Goal: Transaction & Acquisition: Purchase product/service

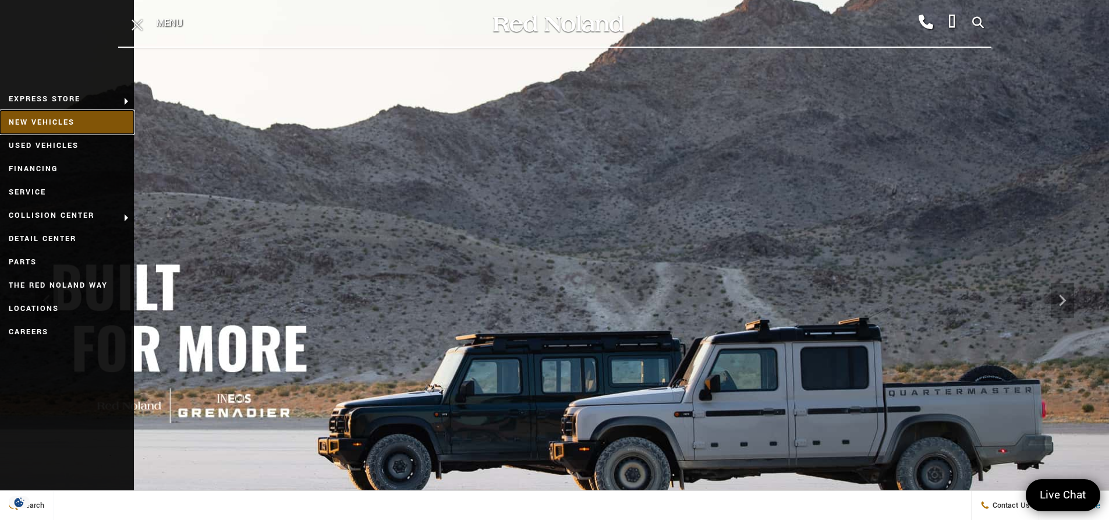
click at [62, 118] on link "New Vehicles" at bounding box center [67, 122] width 134 height 23
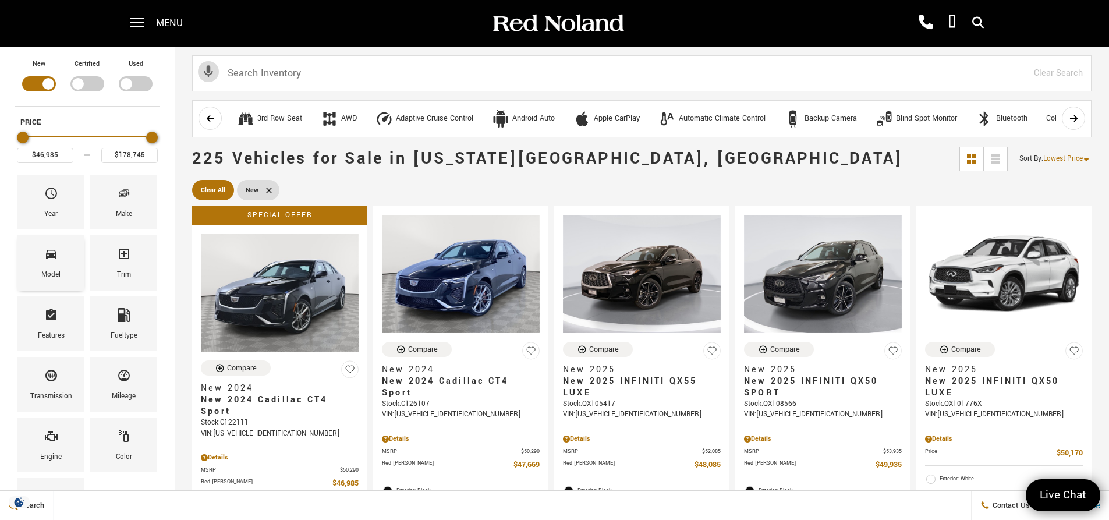
click at [53, 262] on span "Model" at bounding box center [51, 256] width 14 height 24
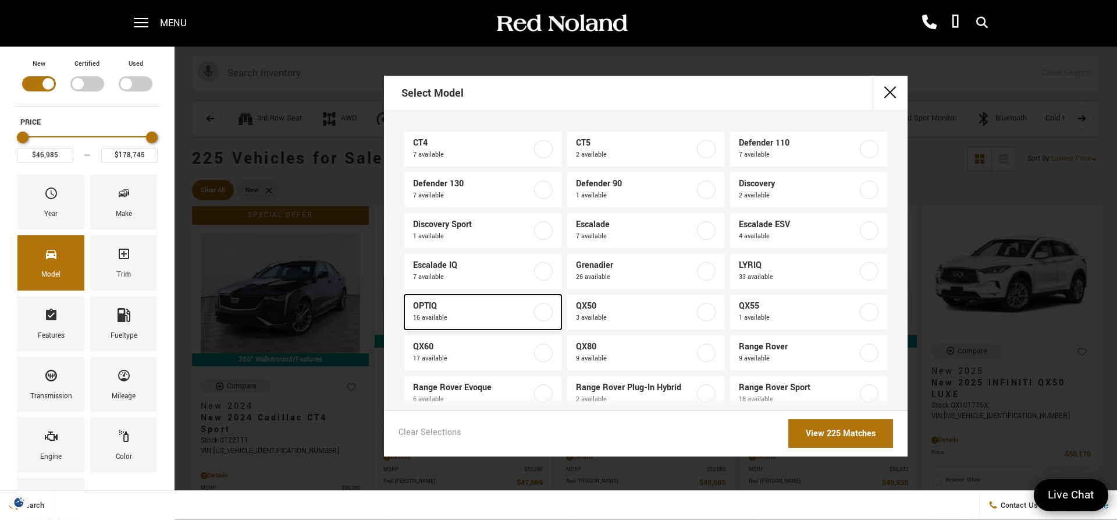
click at [544, 312] on label at bounding box center [543, 312] width 19 height 19
type input "$54,990"
type input "$59,740"
checkbox input "true"
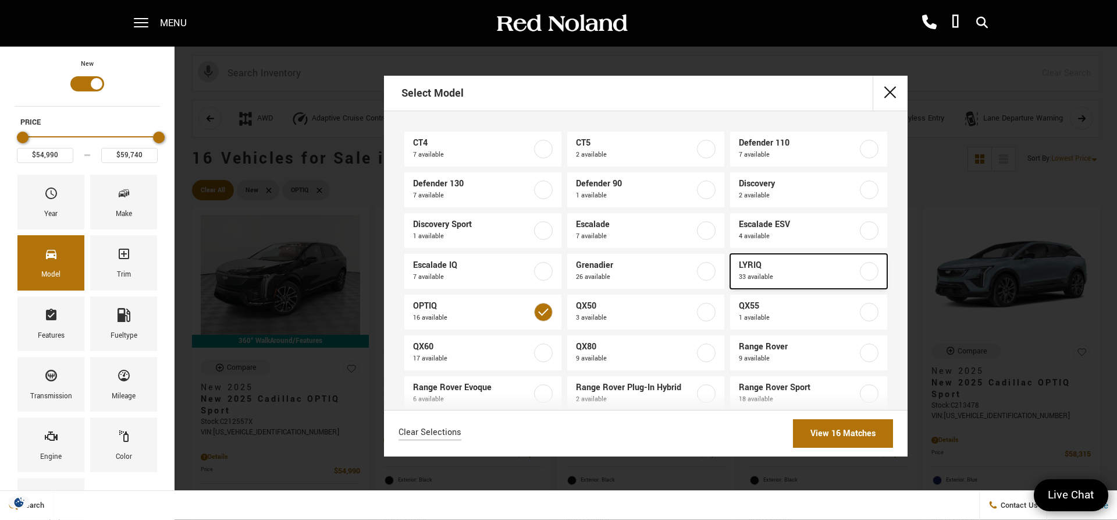
click at [860, 269] on label at bounding box center [869, 271] width 19 height 19
type input "$91,110"
checkbox input "true"
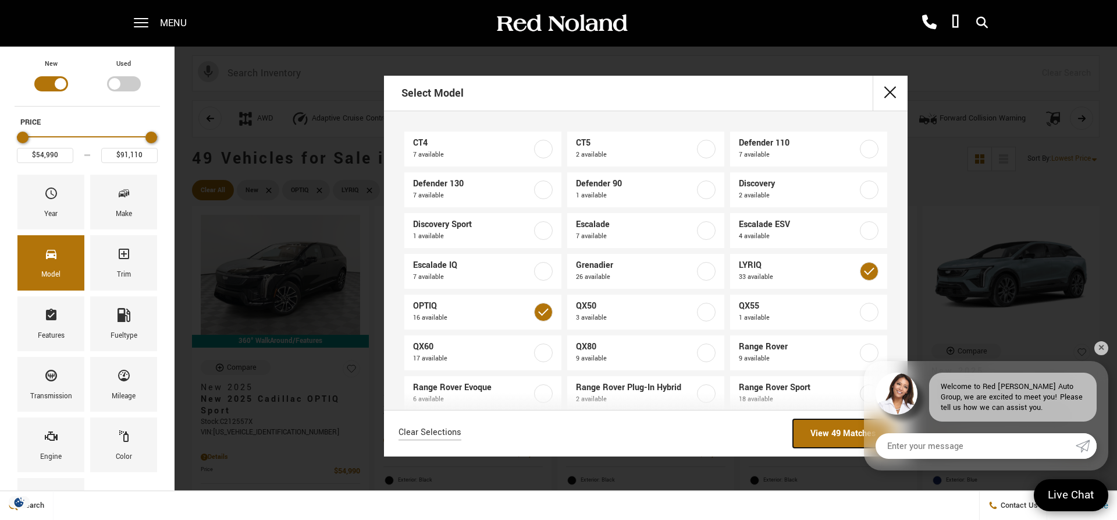
click at [840, 442] on link "View 49 Matches" at bounding box center [843, 433] width 100 height 29
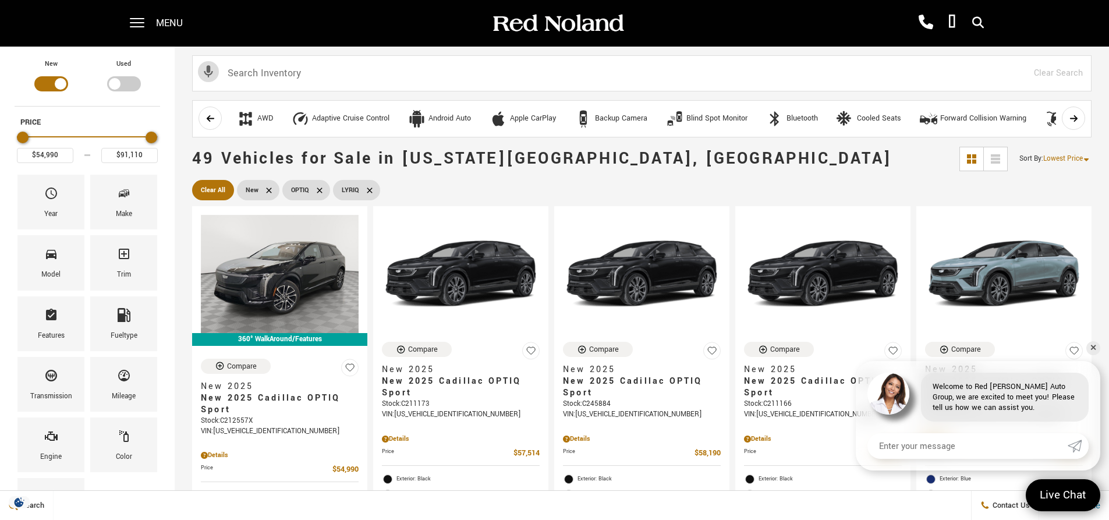
click at [1081, 155] on span "Lowest Price" at bounding box center [1063, 159] width 40 height 10
click at [1062, 204] on li "Highest Price" at bounding box center [1065, 207] width 74 height 23
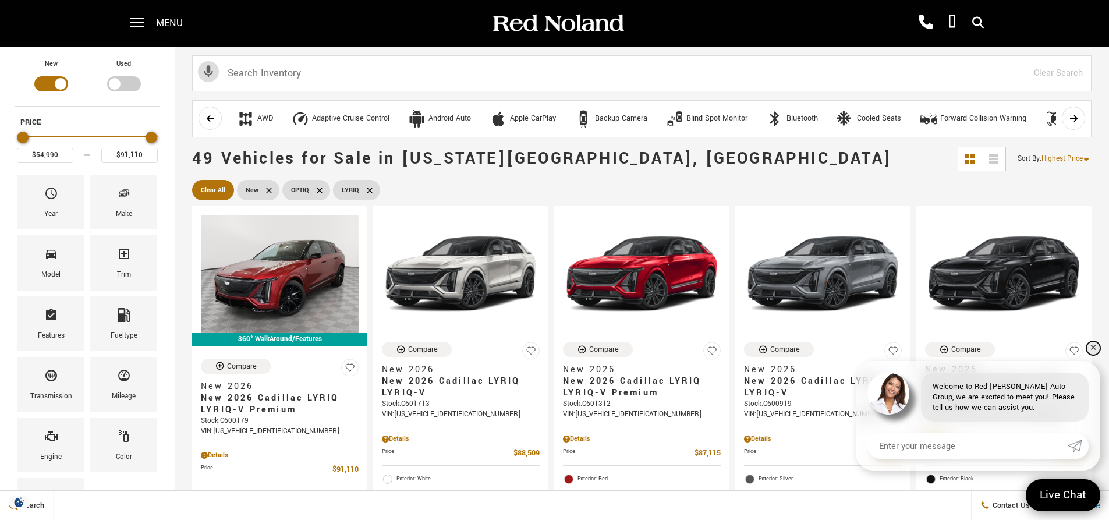
click at [1089, 349] on link "✕" at bounding box center [1093, 348] width 14 height 14
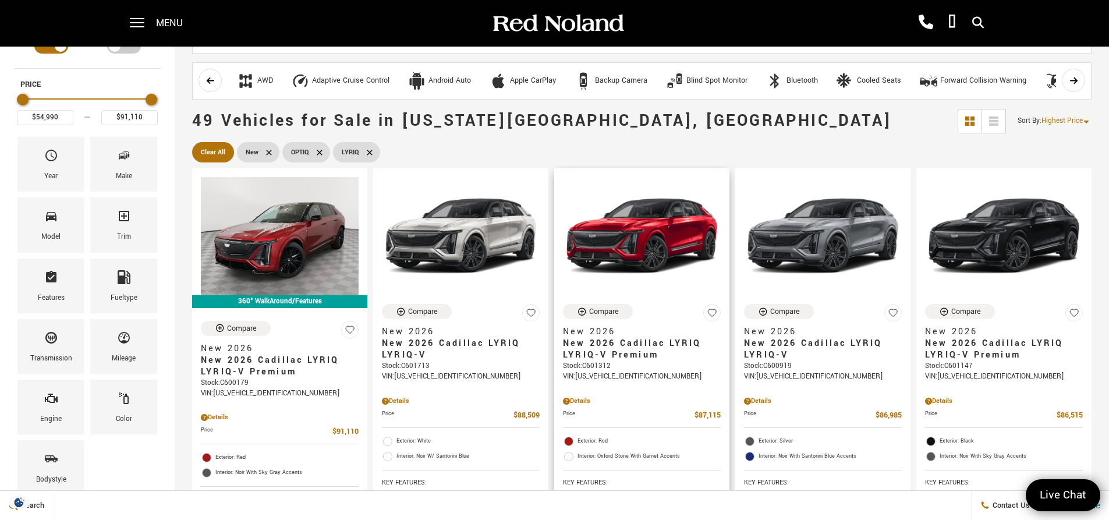
scroll to position [58, 0]
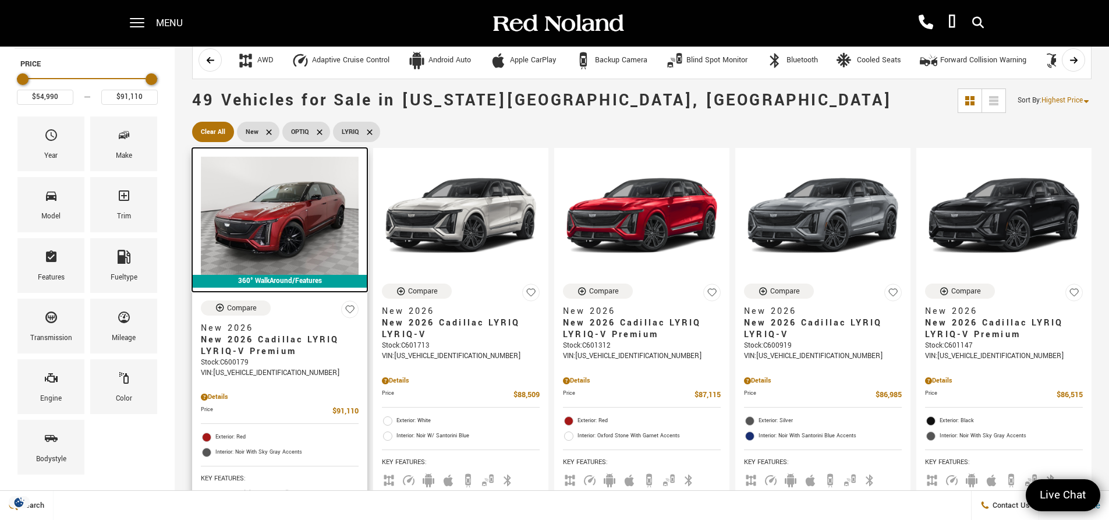
click at [275, 213] on img at bounding box center [280, 216] width 158 height 118
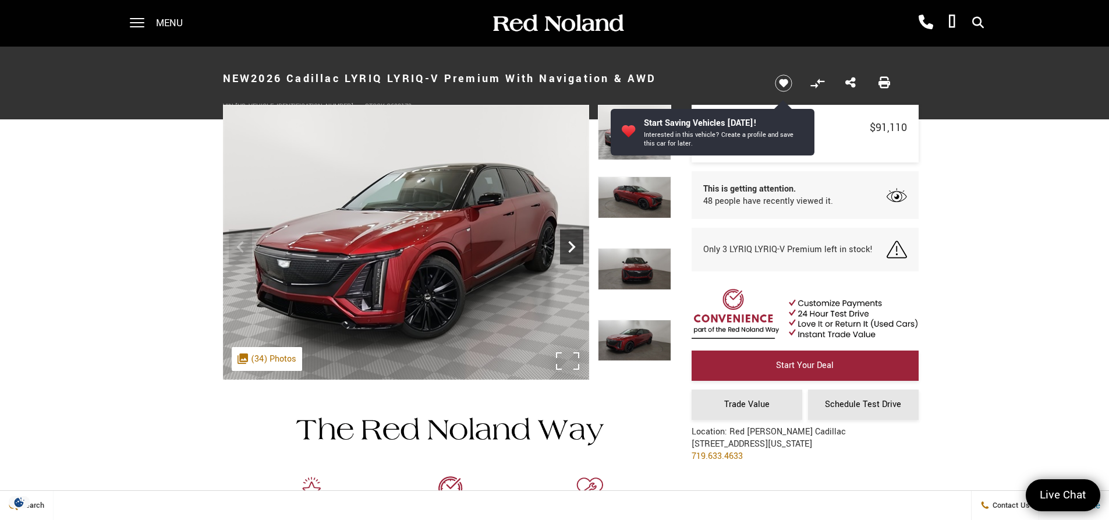
click at [575, 243] on icon "Next" at bounding box center [571, 246] width 23 height 23
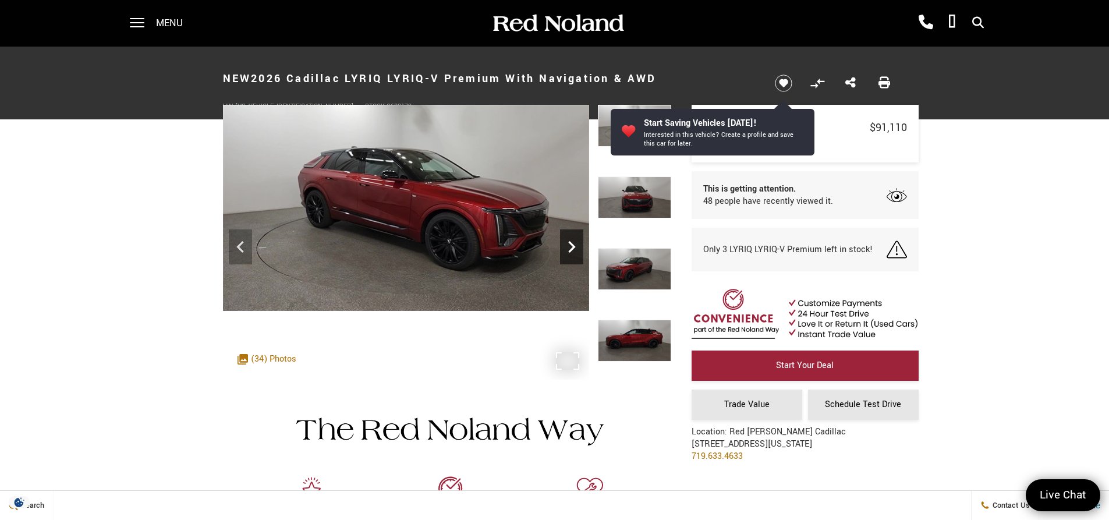
click at [574, 243] on icon "Next" at bounding box center [571, 246] width 23 height 23
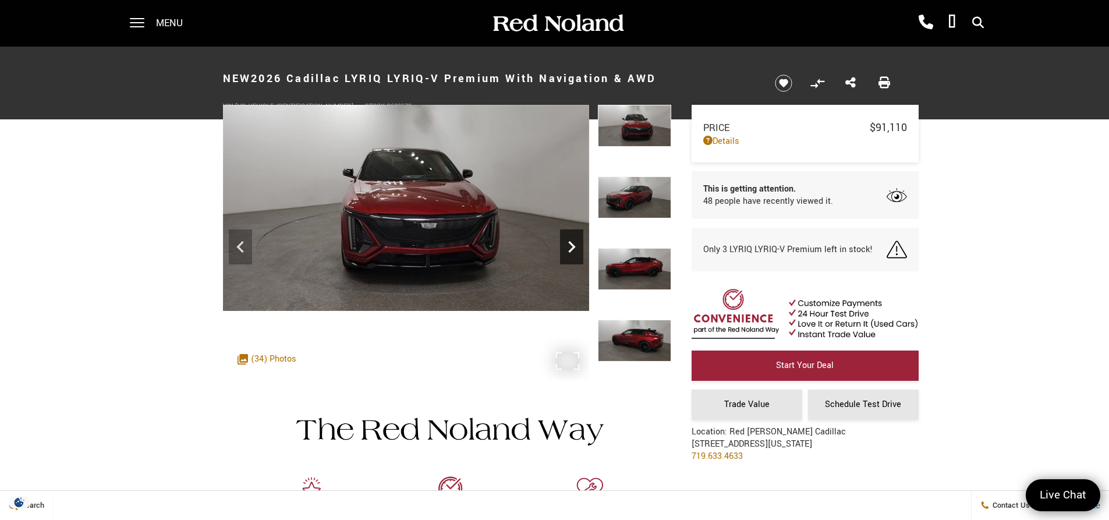
click at [574, 243] on icon "Next" at bounding box center [571, 246] width 23 height 23
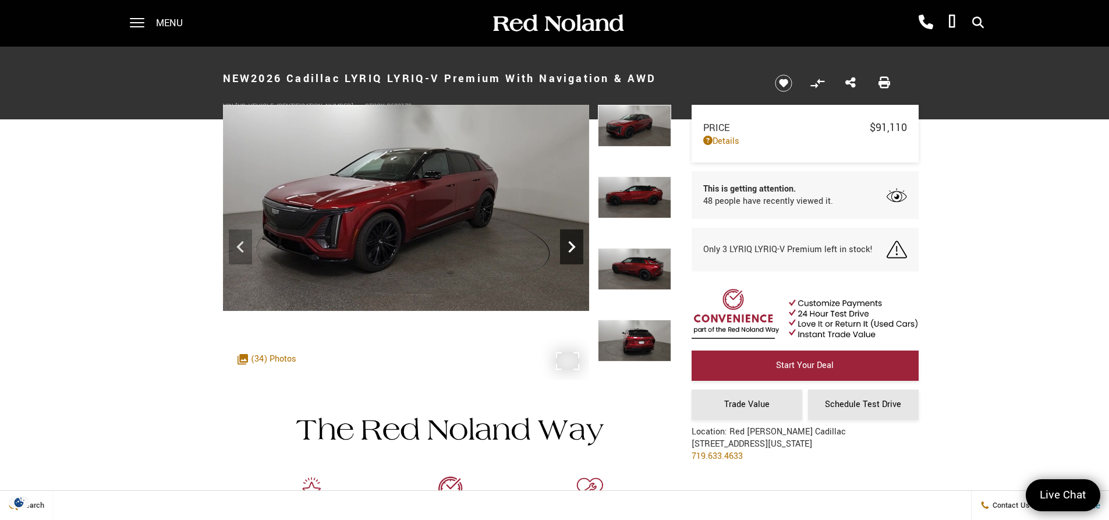
click at [571, 244] on icon "Next" at bounding box center [571, 247] width 7 height 12
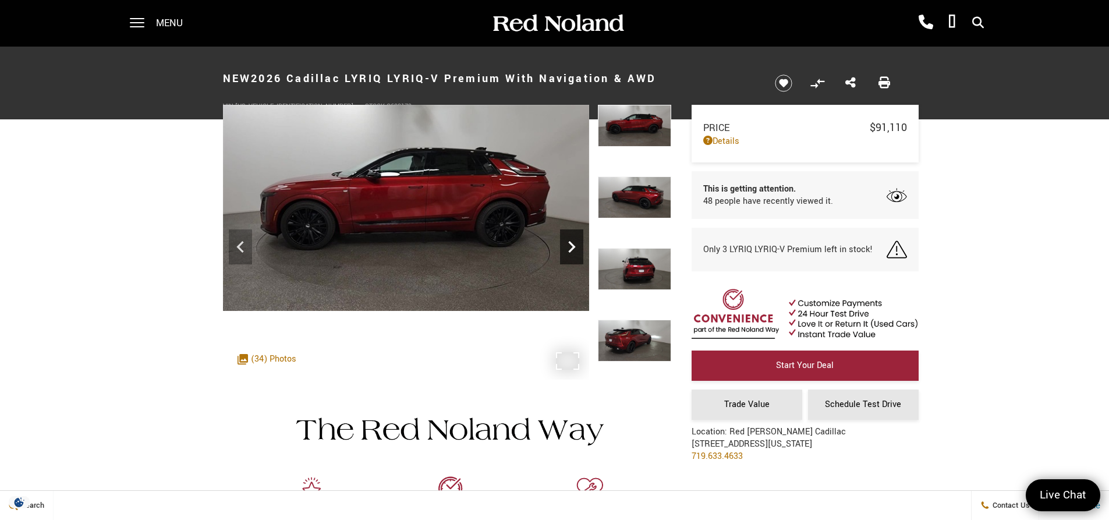
click at [571, 244] on icon "Next" at bounding box center [571, 247] width 7 height 12
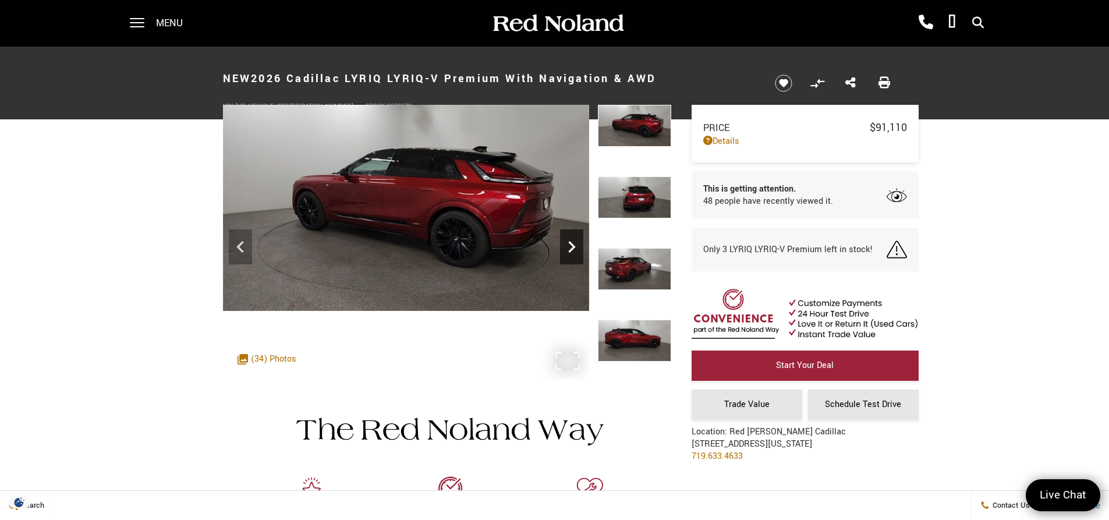
click at [571, 244] on icon "Next" at bounding box center [571, 247] width 7 height 12
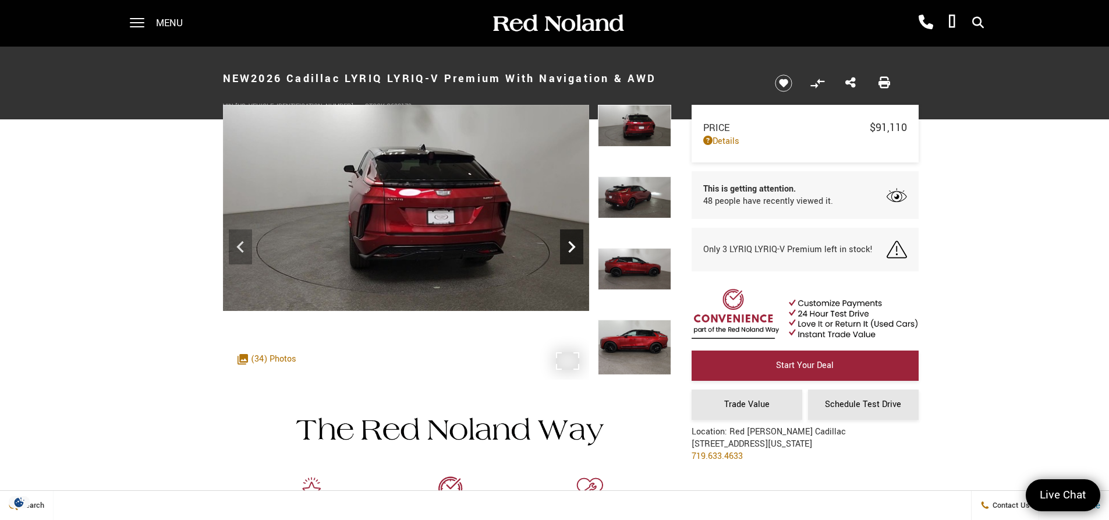
click at [571, 244] on icon "Next" at bounding box center [571, 247] width 7 height 12
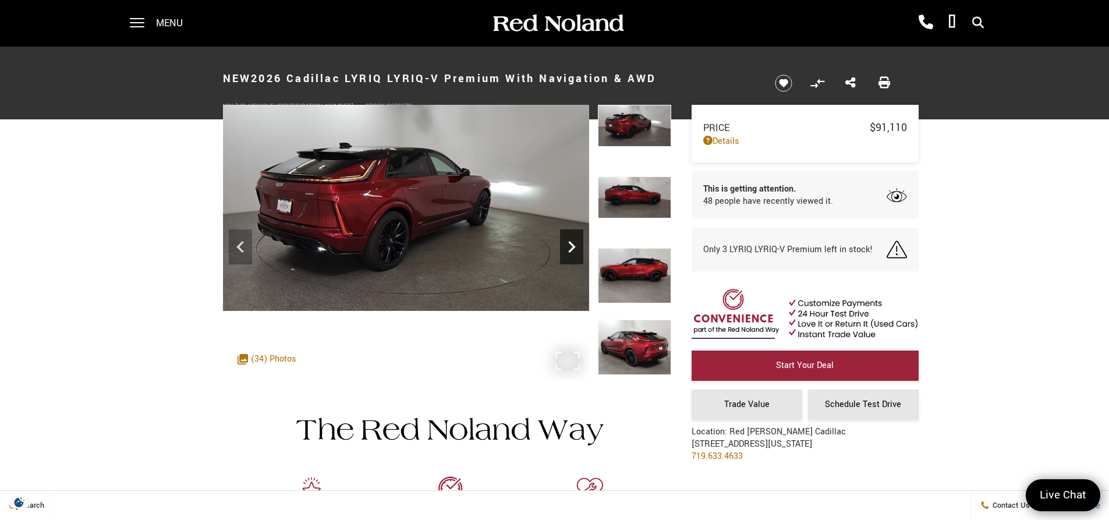
click at [571, 244] on icon "Next" at bounding box center [571, 247] width 7 height 12
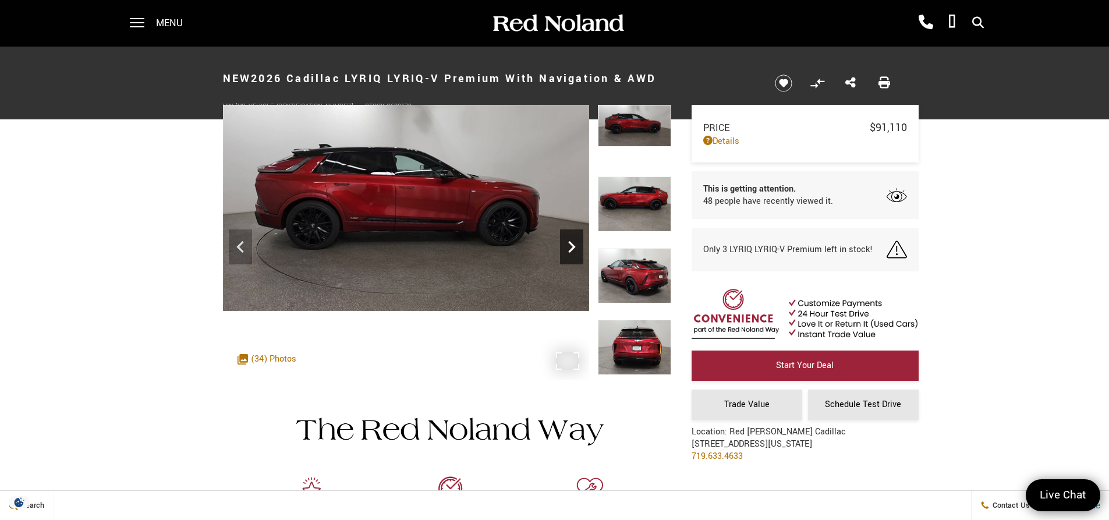
click at [571, 244] on icon "Next" at bounding box center [571, 247] width 7 height 12
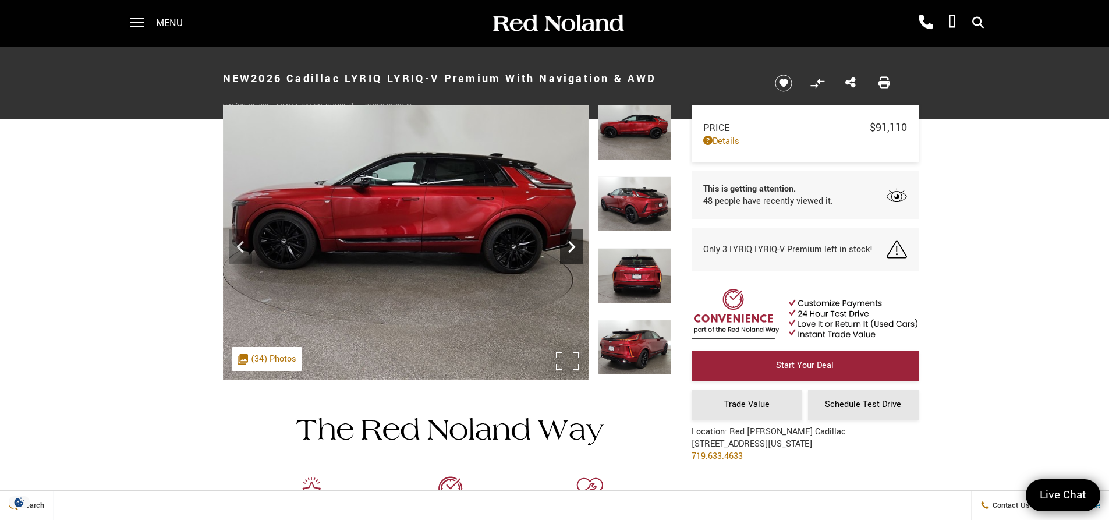
click at [571, 244] on icon "Next" at bounding box center [571, 247] width 7 height 12
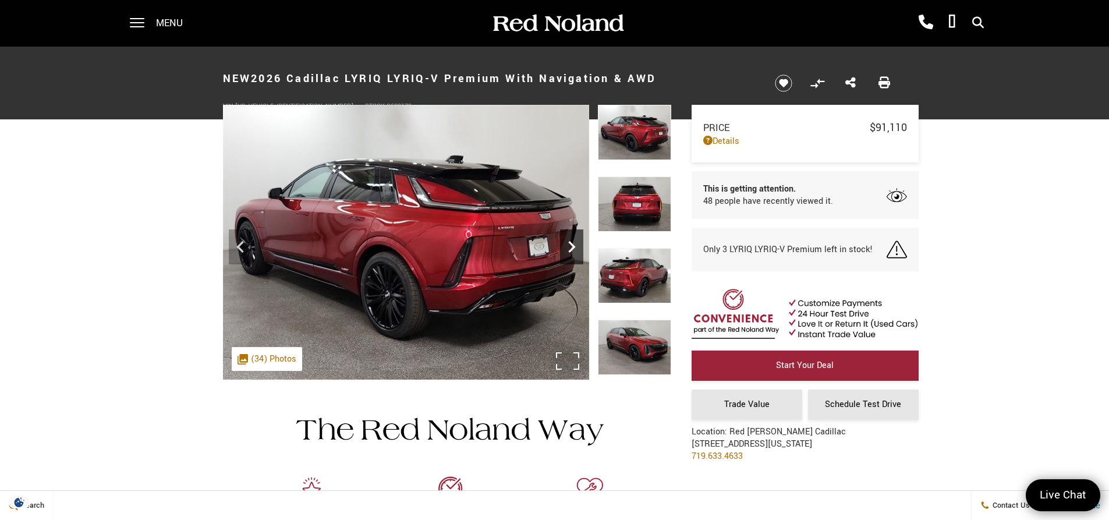
click at [571, 244] on icon "Next" at bounding box center [571, 247] width 7 height 12
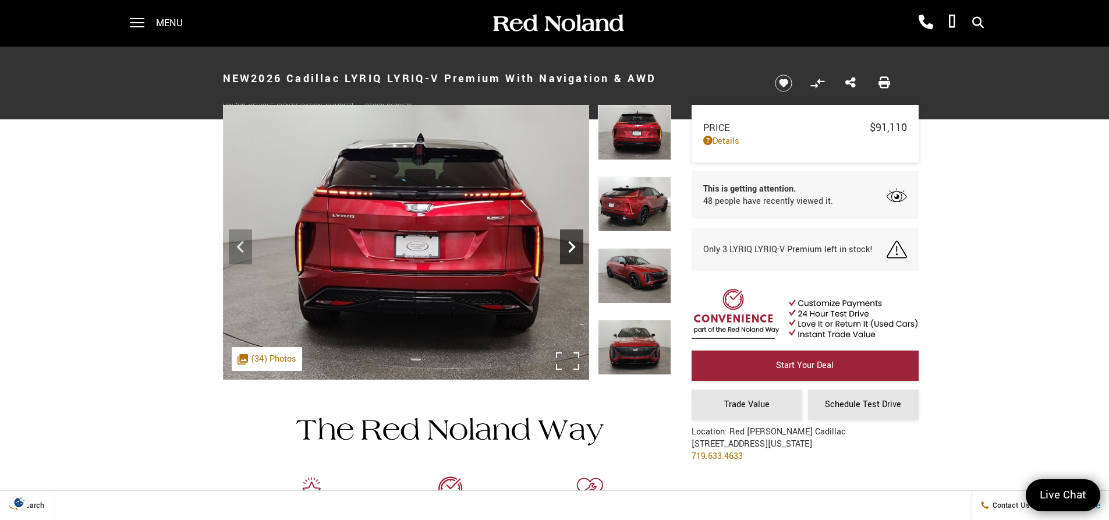
click at [571, 244] on icon "Next" at bounding box center [571, 247] width 7 height 12
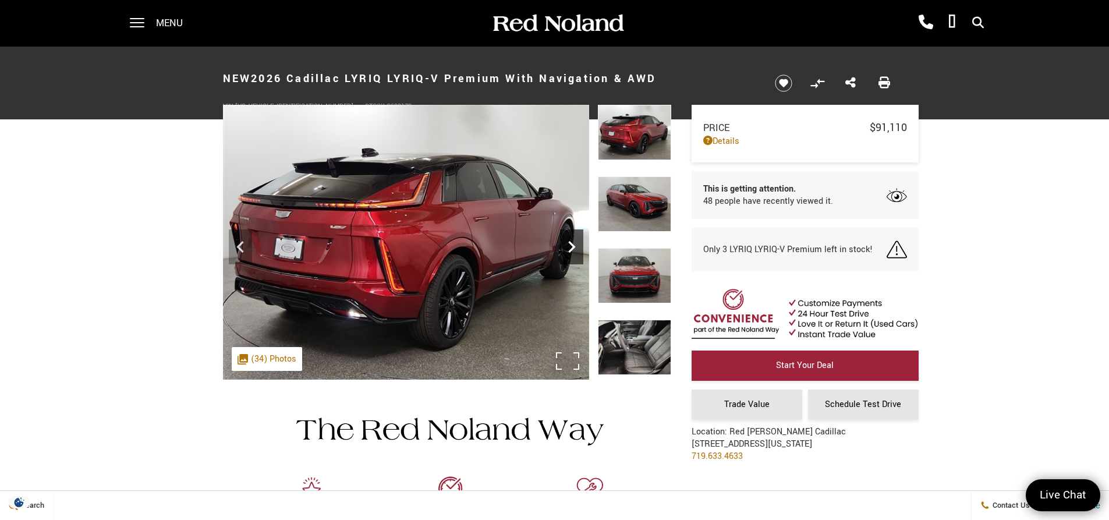
click at [571, 244] on icon "Next" at bounding box center [571, 247] width 7 height 12
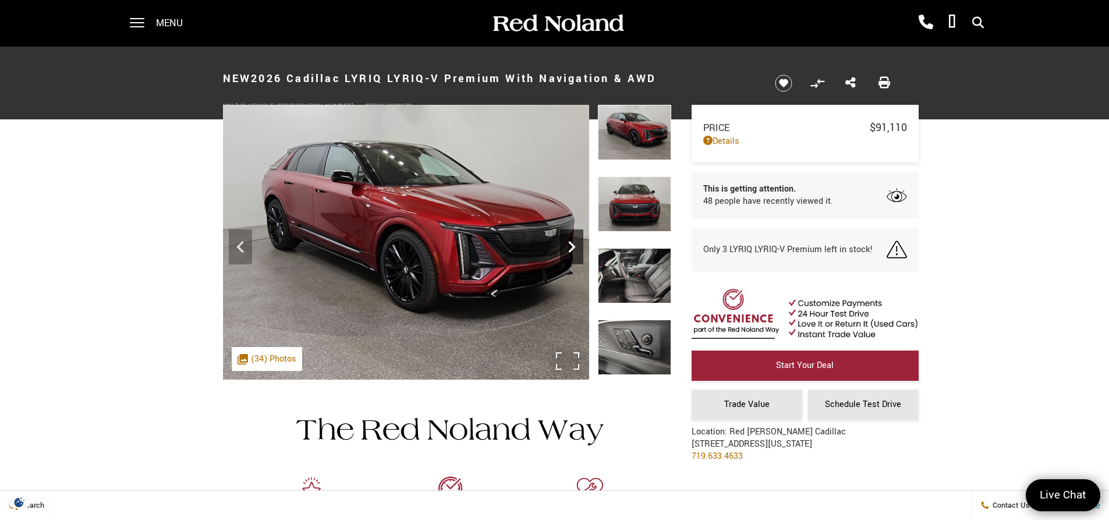
click at [571, 244] on icon "Next" at bounding box center [571, 247] width 7 height 12
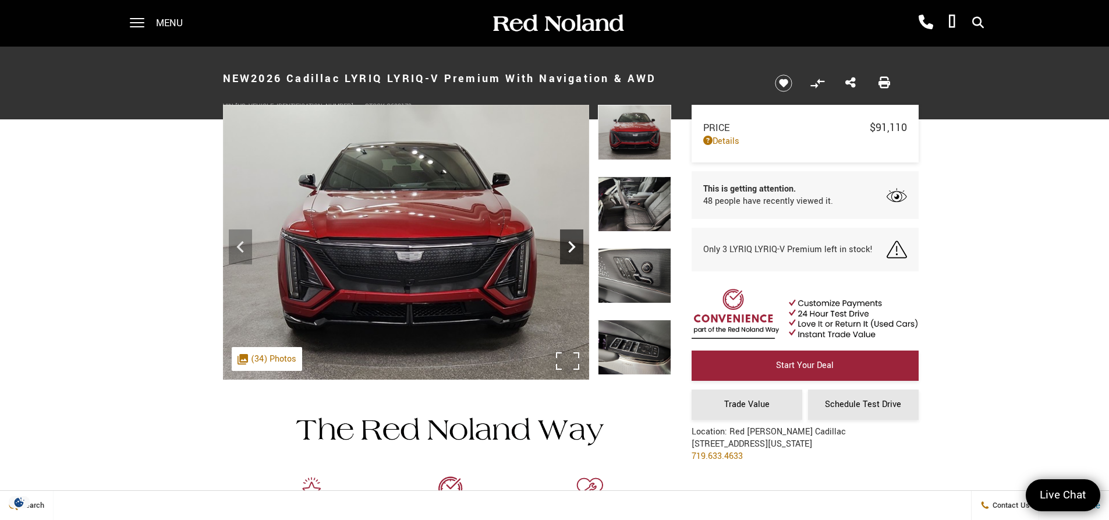
click at [571, 244] on icon "Next" at bounding box center [571, 247] width 7 height 12
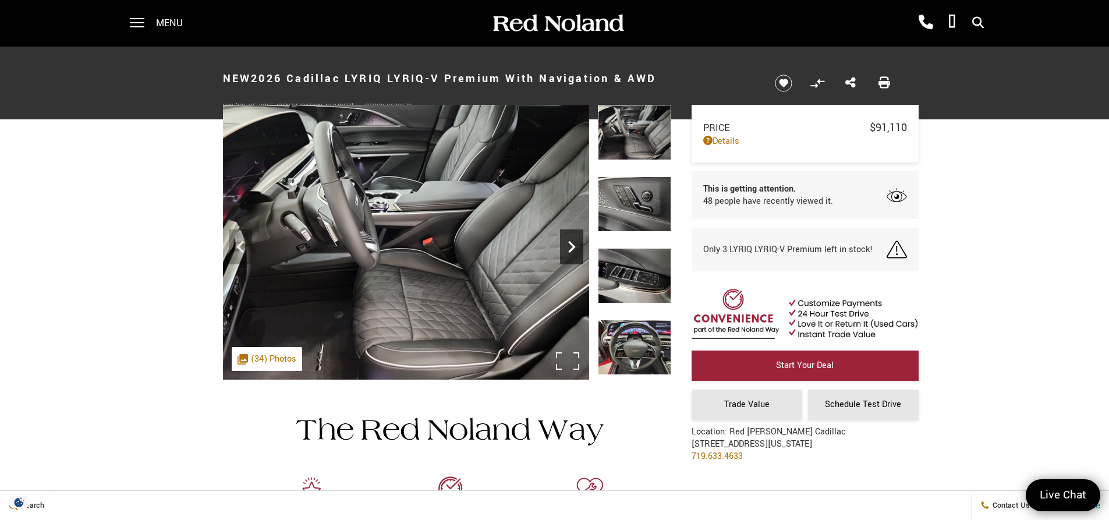
click at [571, 244] on icon "Next" at bounding box center [571, 247] width 7 height 12
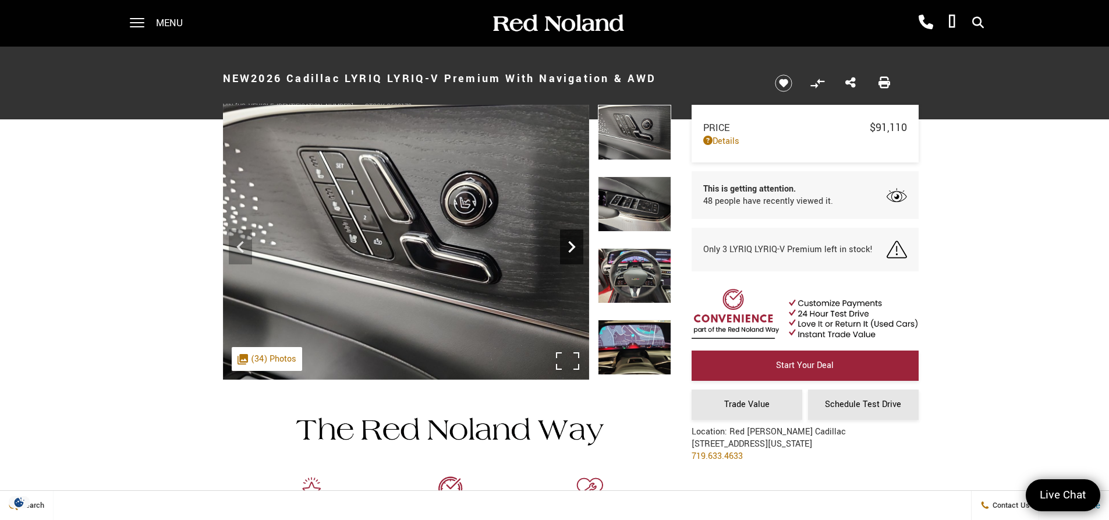
click at [571, 244] on icon "Next" at bounding box center [571, 247] width 7 height 12
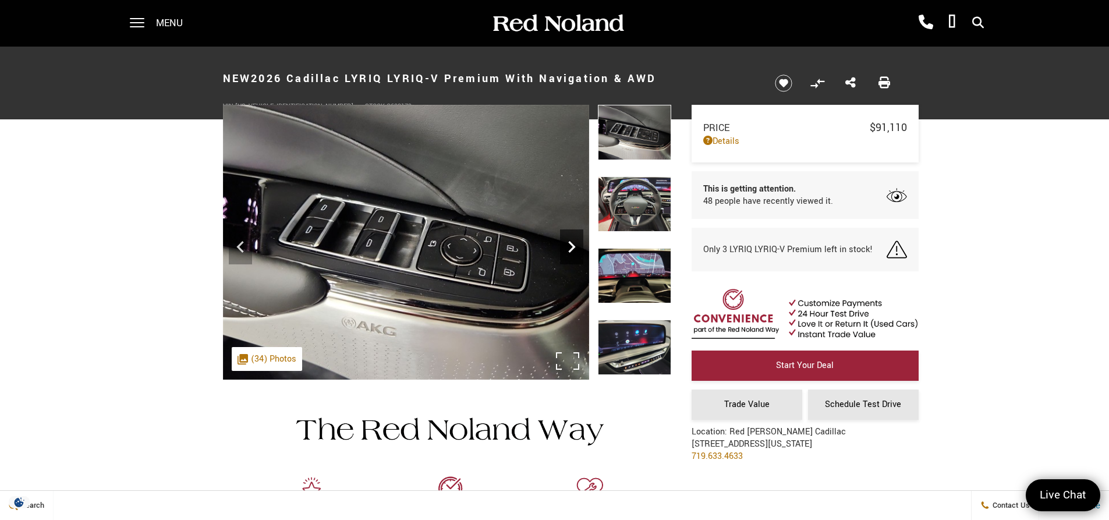
click at [571, 244] on icon "Next" at bounding box center [571, 247] width 7 height 12
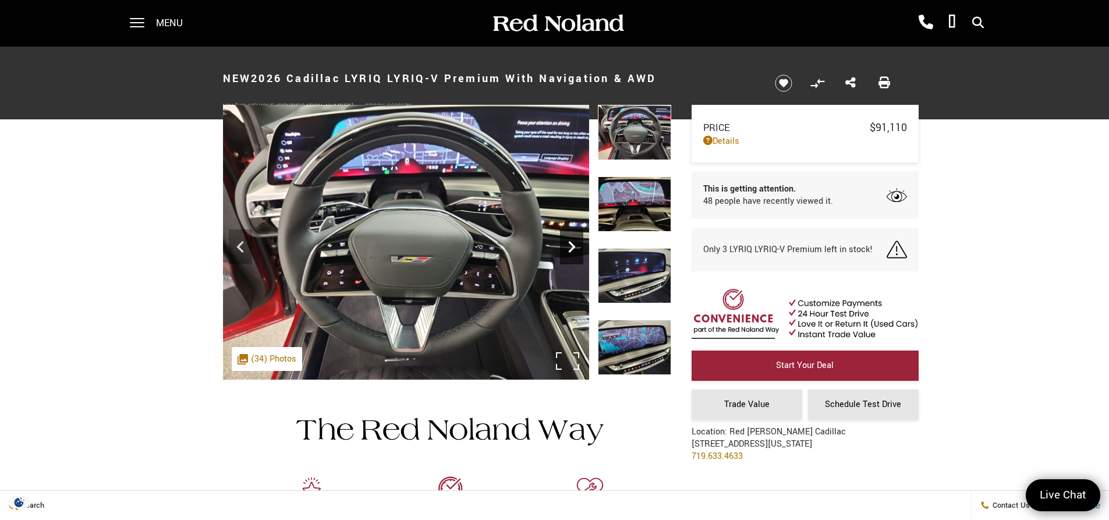
click at [571, 244] on icon "Next" at bounding box center [571, 247] width 7 height 12
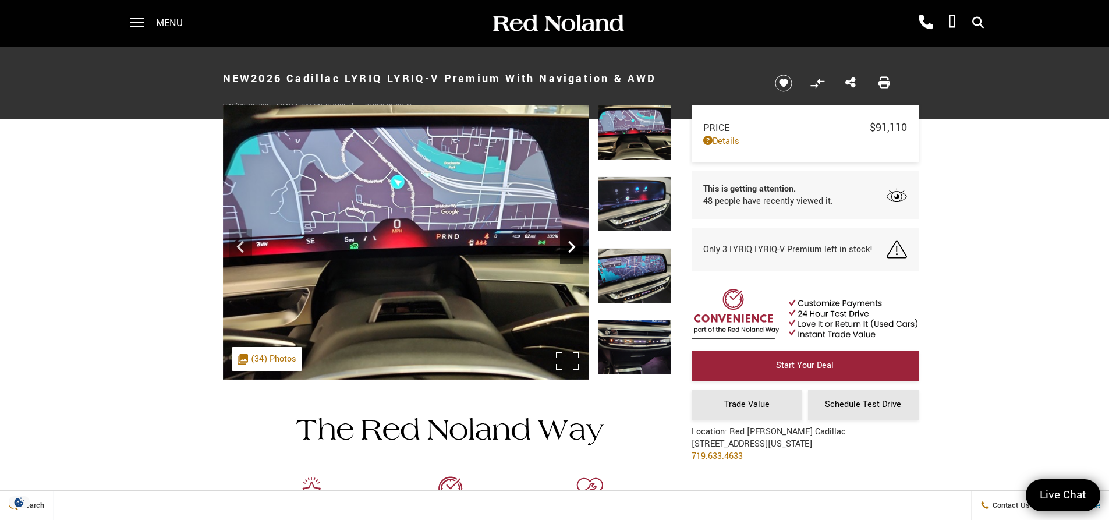
click at [571, 244] on icon "Next" at bounding box center [571, 247] width 7 height 12
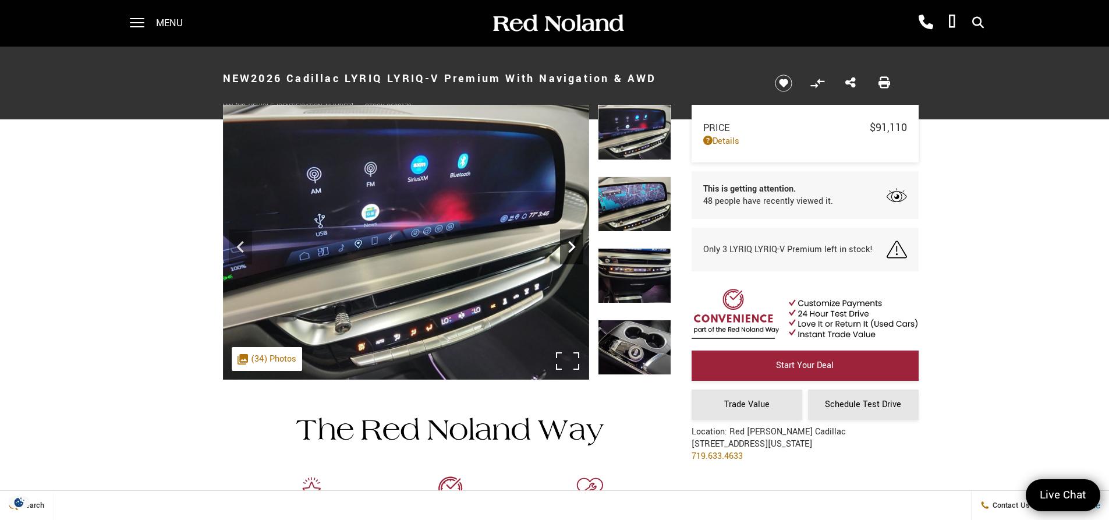
click at [571, 244] on icon "Next" at bounding box center [571, 247] width 7 height 12
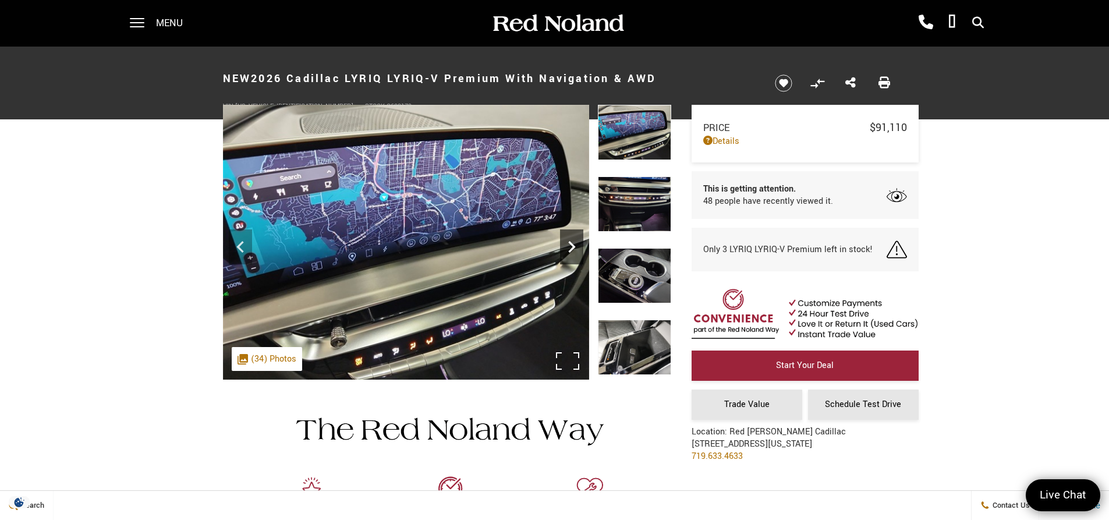
click at [571, 244] on icon "Next" at bounding box center [571, 247] width 7 height 12
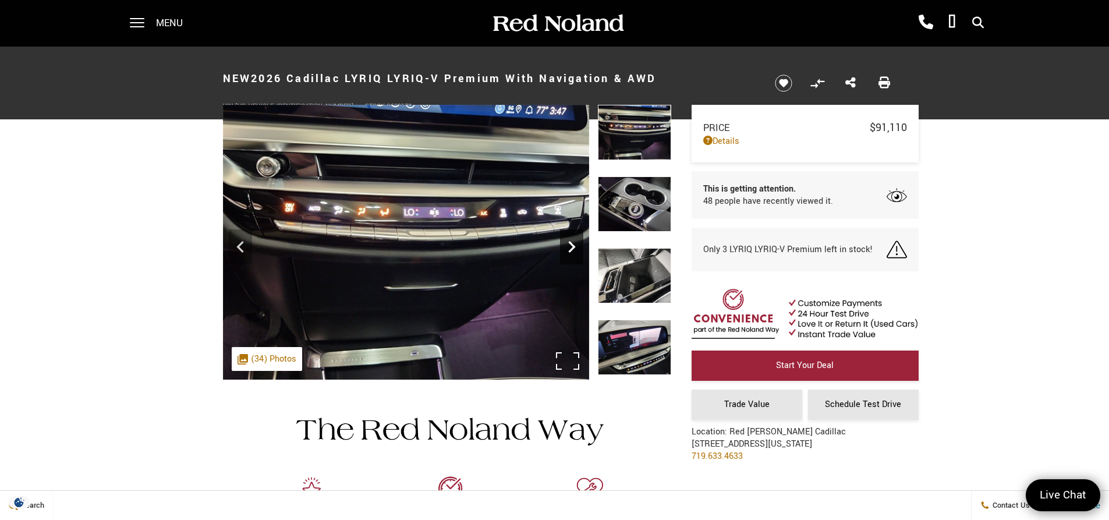
click at [569, 245] on icon "Next" at bounding box center [571, 246] width 23 height 23
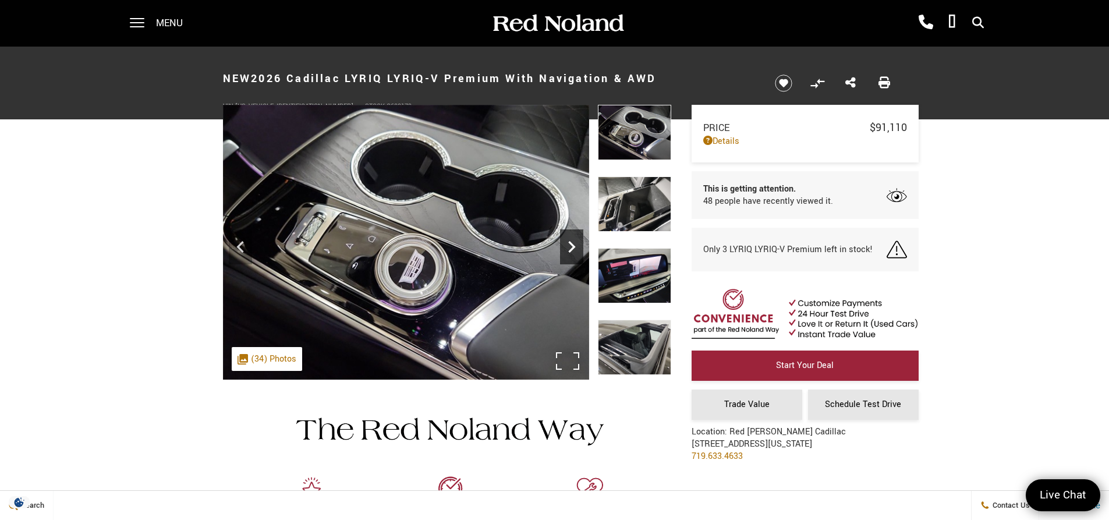
click at [569, 245] on icon "Next" at bounding box center [571, 246] width 23 height 23
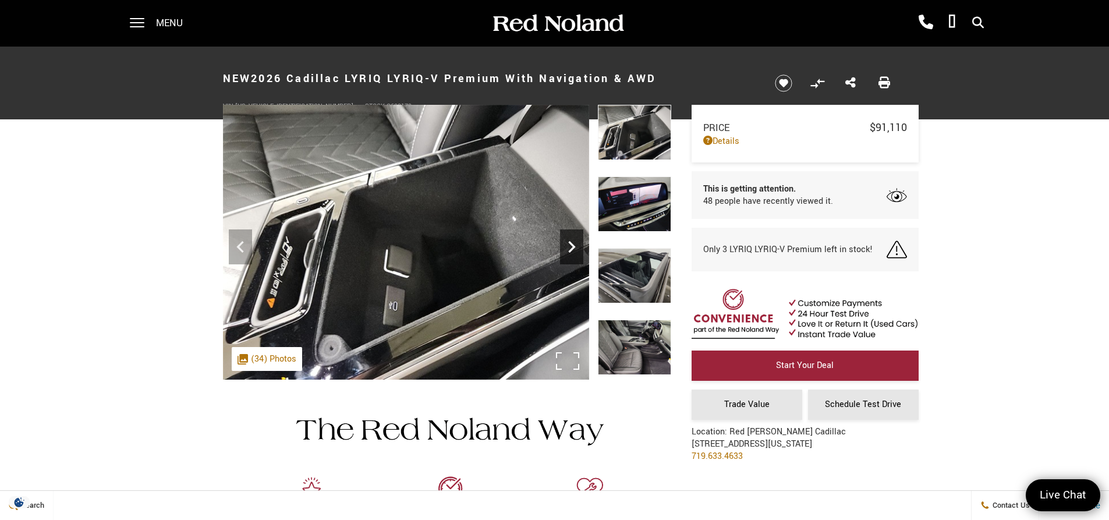
click at [569, 245] on icon "Next" at bounding box center [571, 246] width 23 height 23
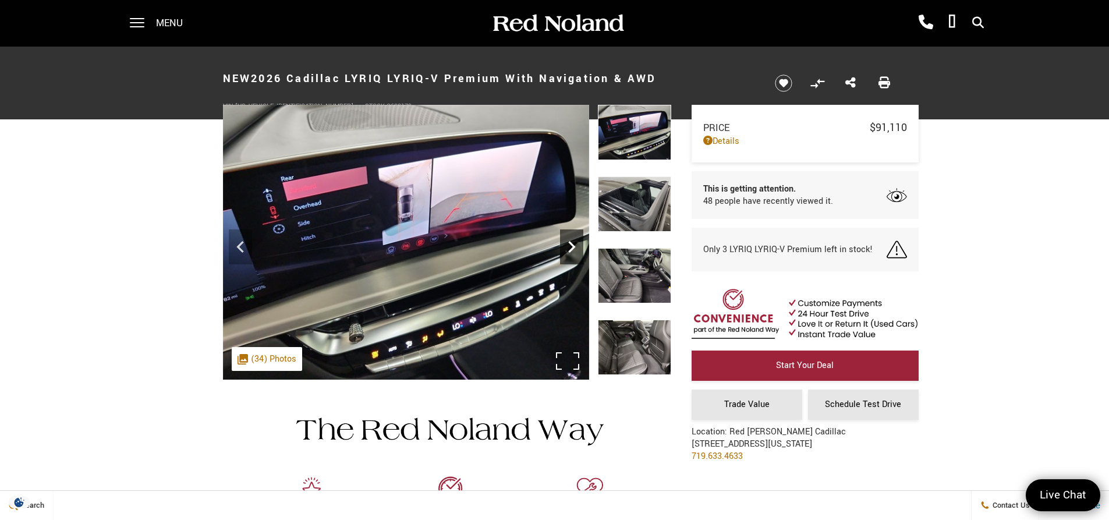
click at [569, 245] on icon "Next" at bounding box center [571, 246] width 23 height 23
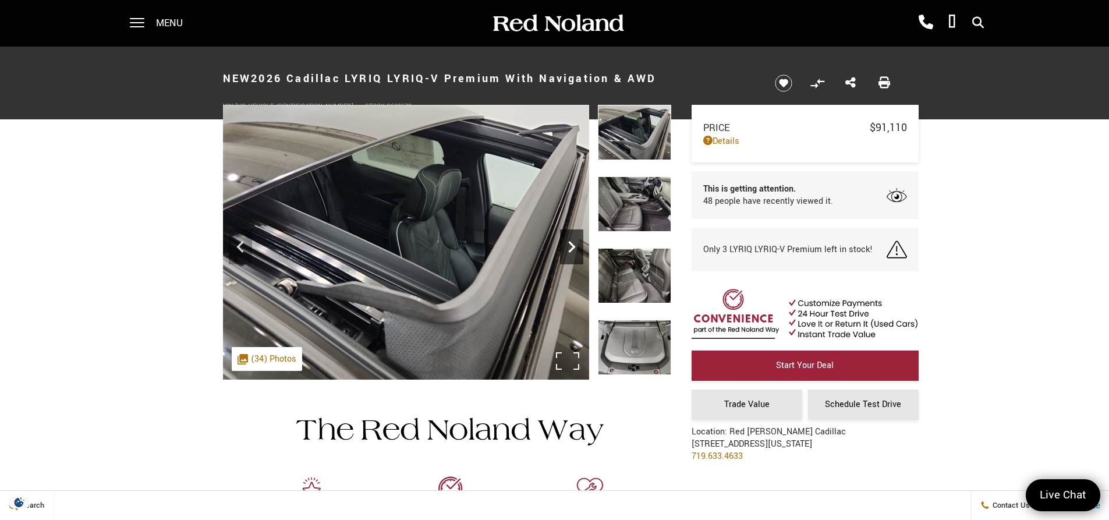
click at [569, 245] on icon "Next" at bounding box center [571, 246] width 23 height 23
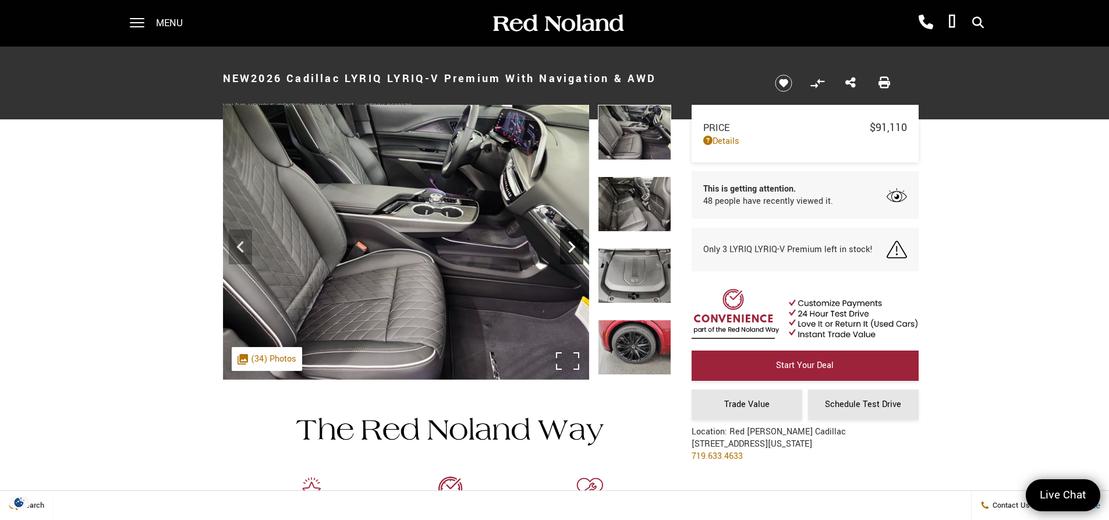
click at [569, 245] on icon "Next" at bounding box center [571, 246] width 23 height 23
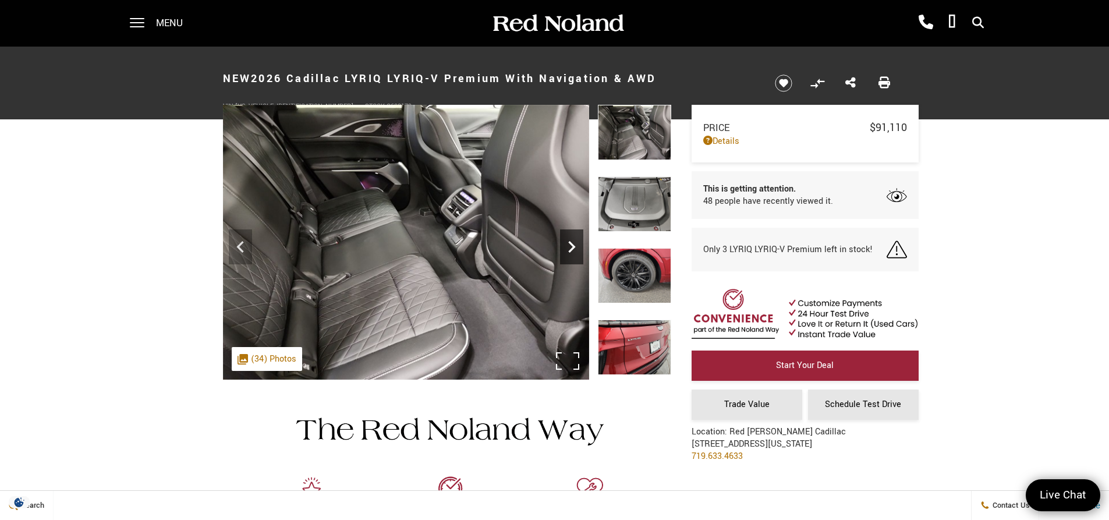
click at [569, 245] on icon "Next" at bounding box center [571, 246] width 23 height 23
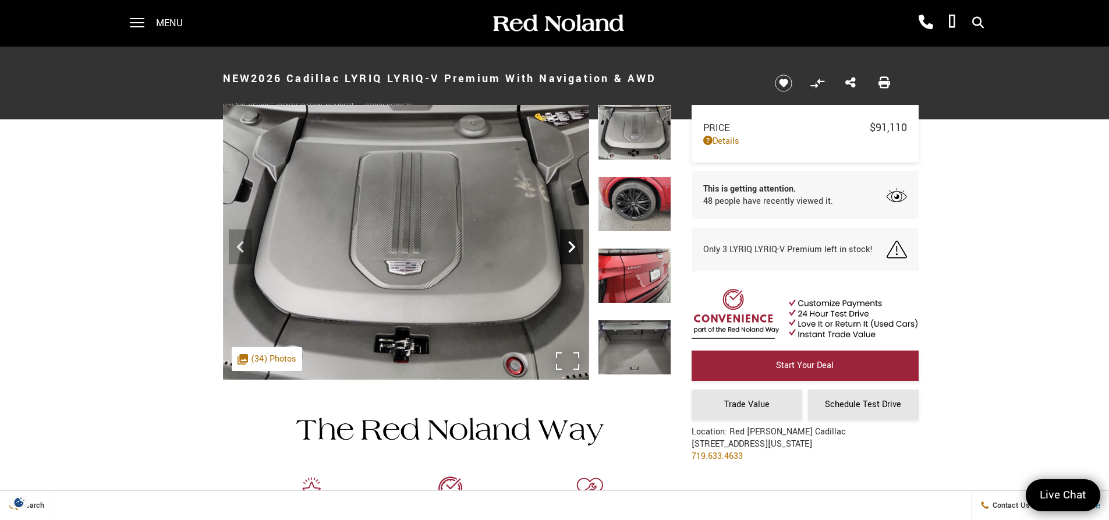
click at [569, 245] on icon "Next" at bounding box center [571, 246] width 23 height 23
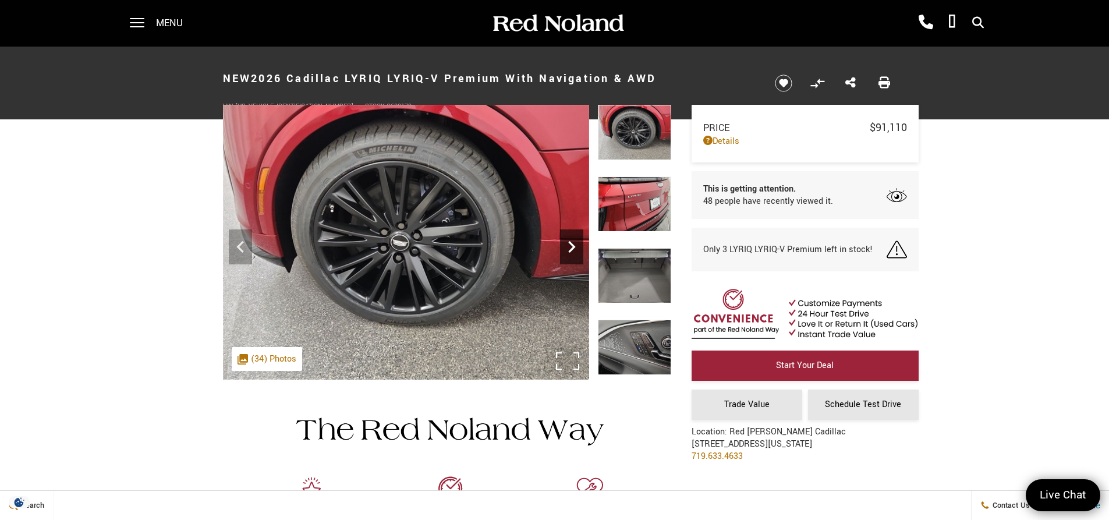
click at [569, 245] on icon "Next" at bounding box center [571, 246] width 23 height 23
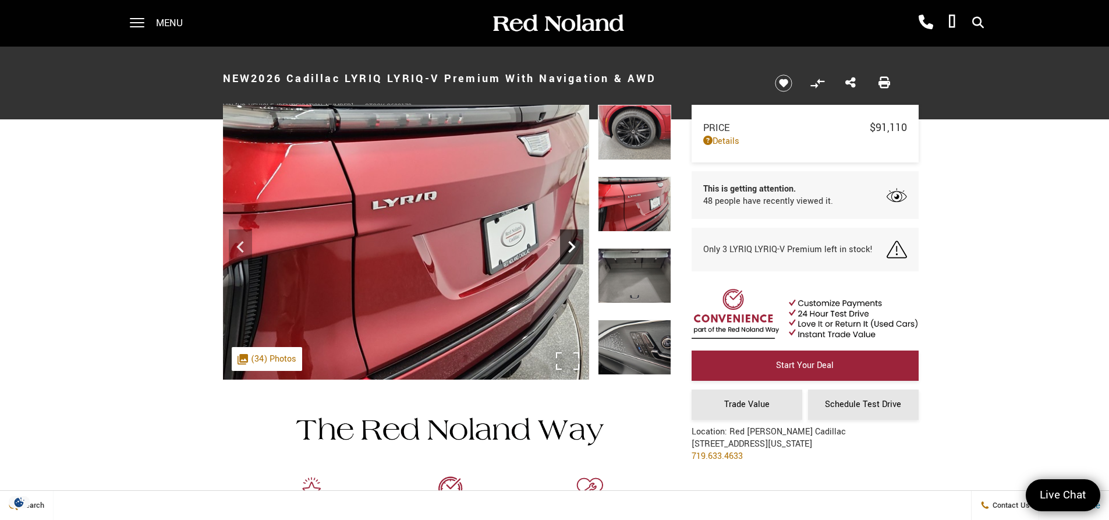
click at [569, 245] on icon "Next" at bounding box center [571, 246] width 23 height 23
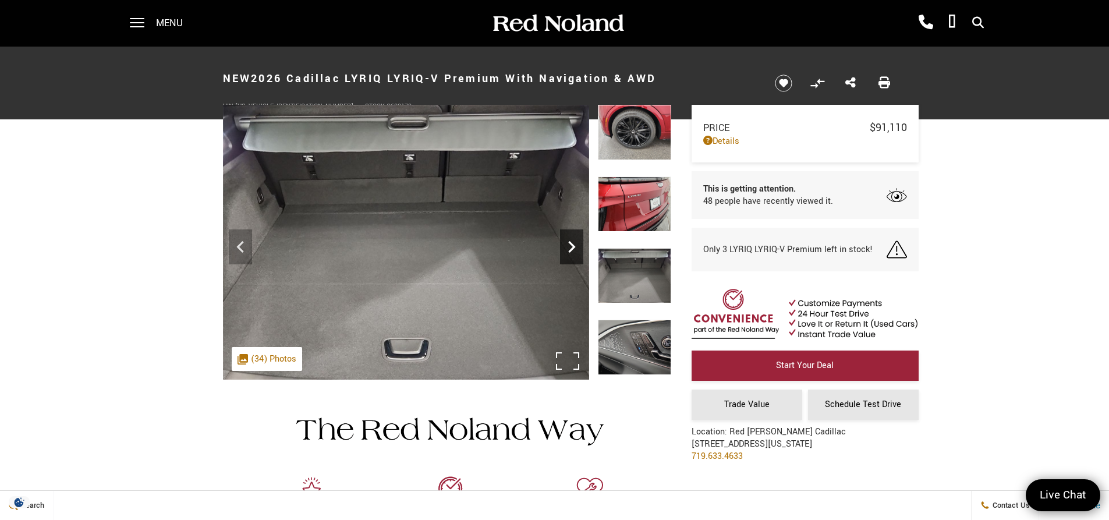
click at [569, 245] on icon "Next" at bounding box center [571, 246] width 23 height 23
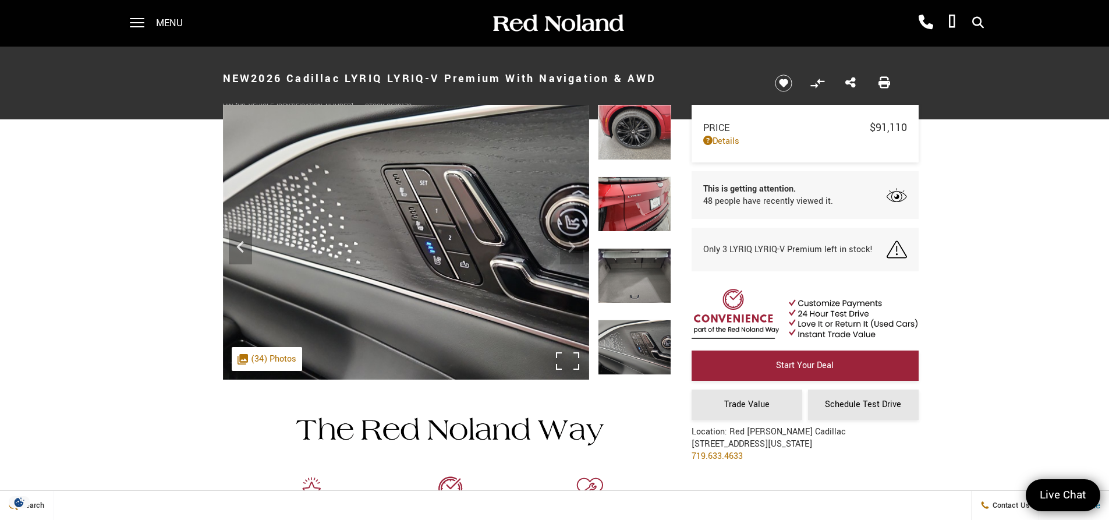
click at [569, 245] on img at bounding box center [406, 242] width 366 height 275
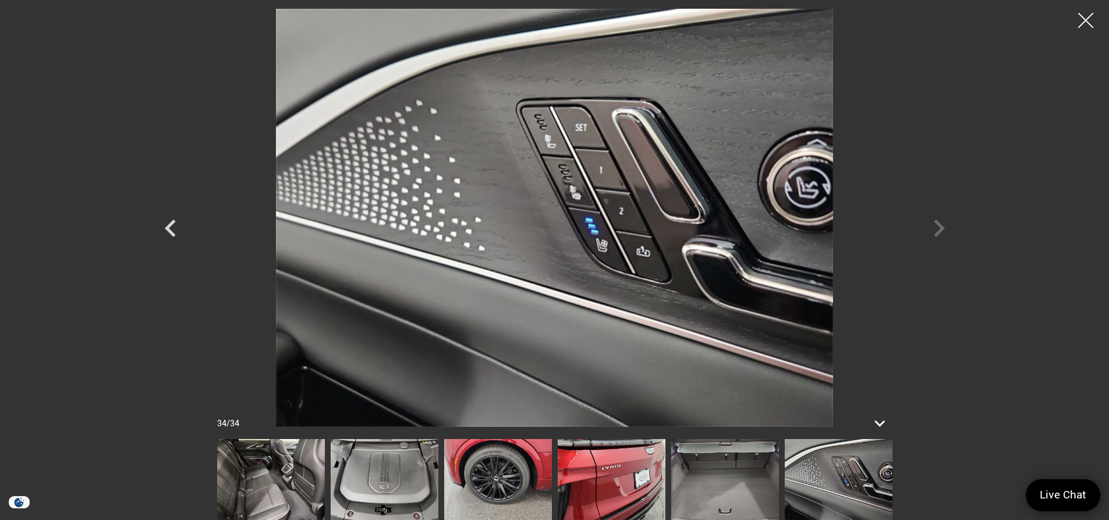
click at [1079, 17] on div at bounding box center [1085, 20] width 31 height 31
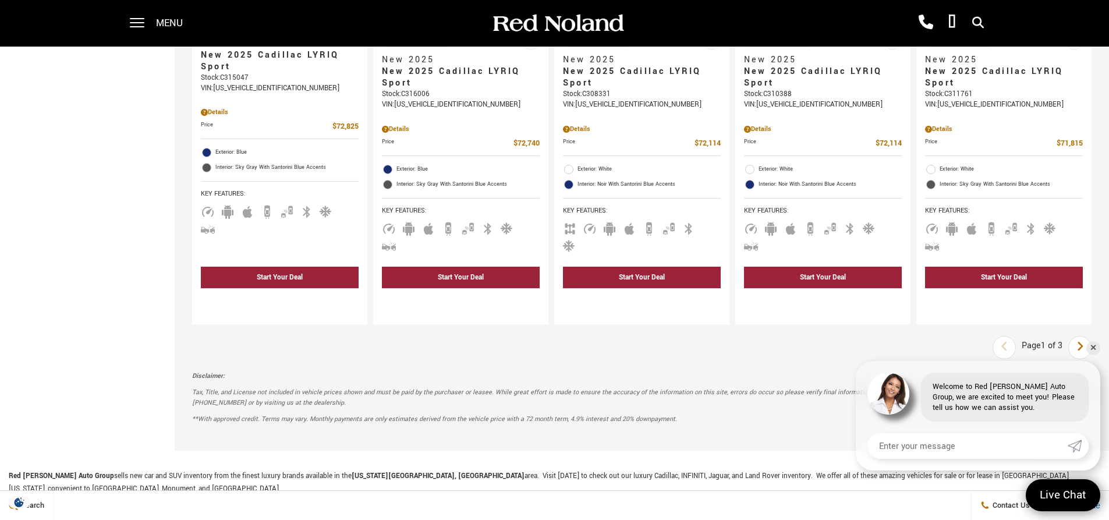
scroll to position [1688, 0]
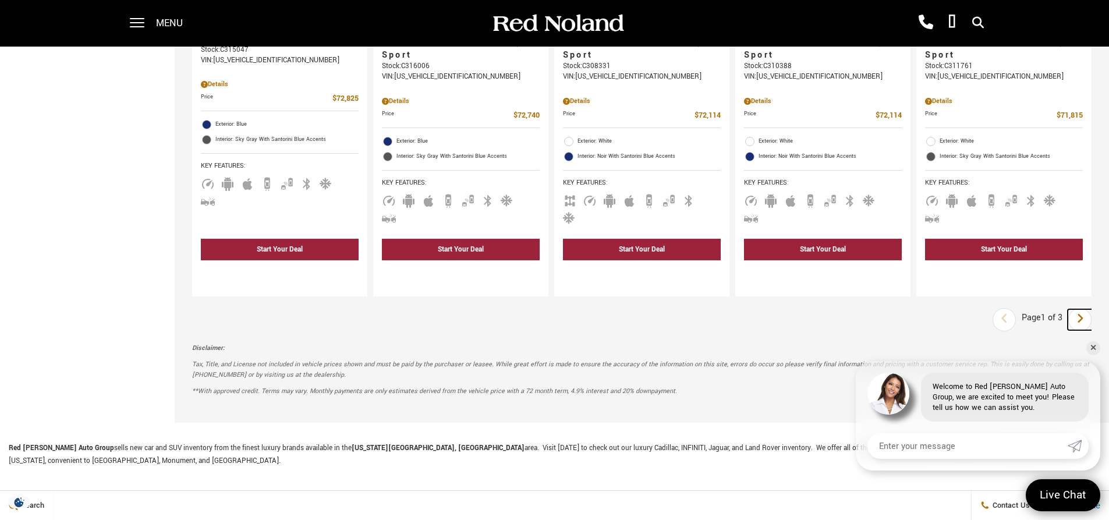
click at [1081, 309] on link "Next" at bounding box center [1079, 319] width 25 height 21
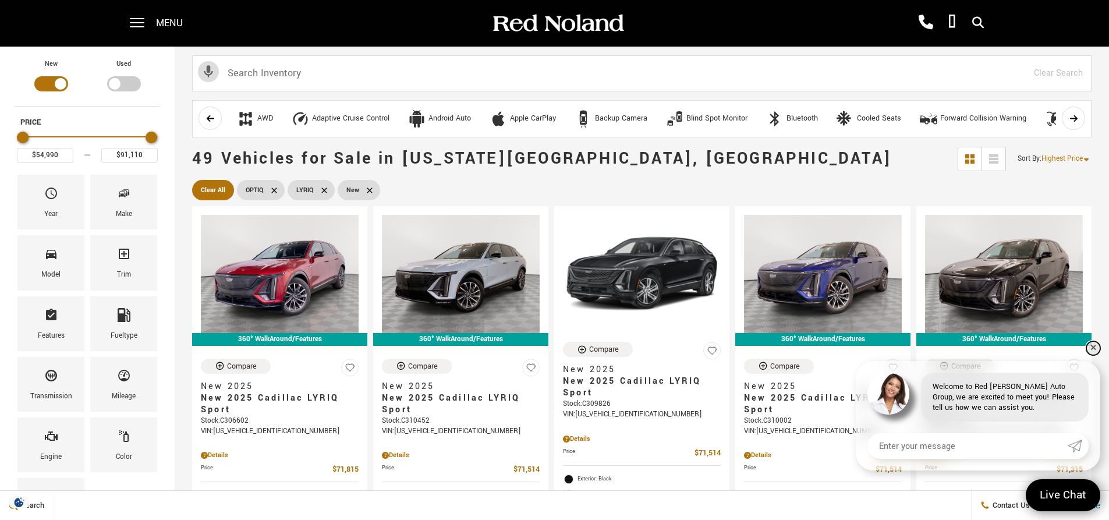
click at [1093, 351] on link "✕" at bounding box center [1093, 348] width 14 height 14
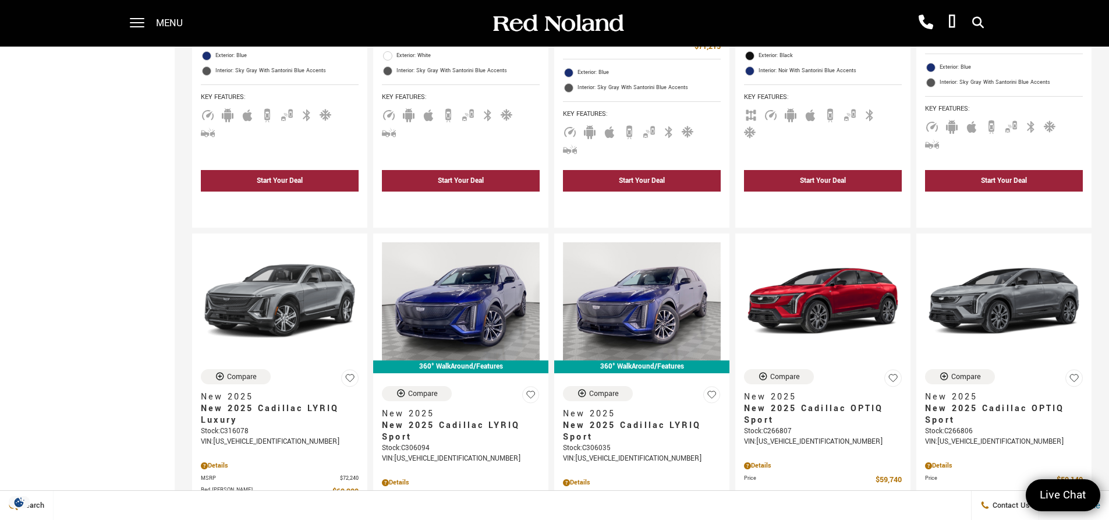
scroll to position [931, 0]
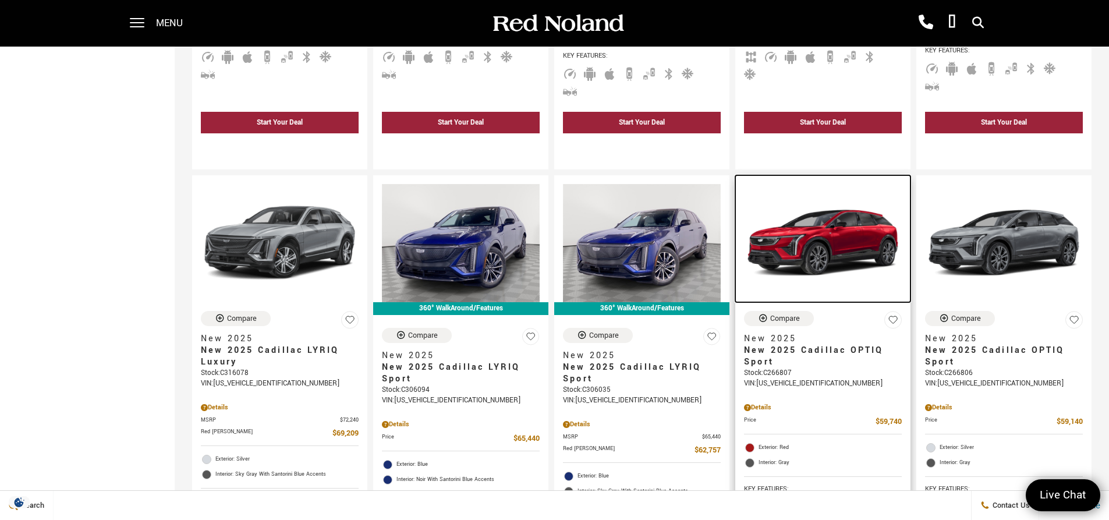
click at [834, 217] on img at bounding box center [823, 243] width 158 height 118
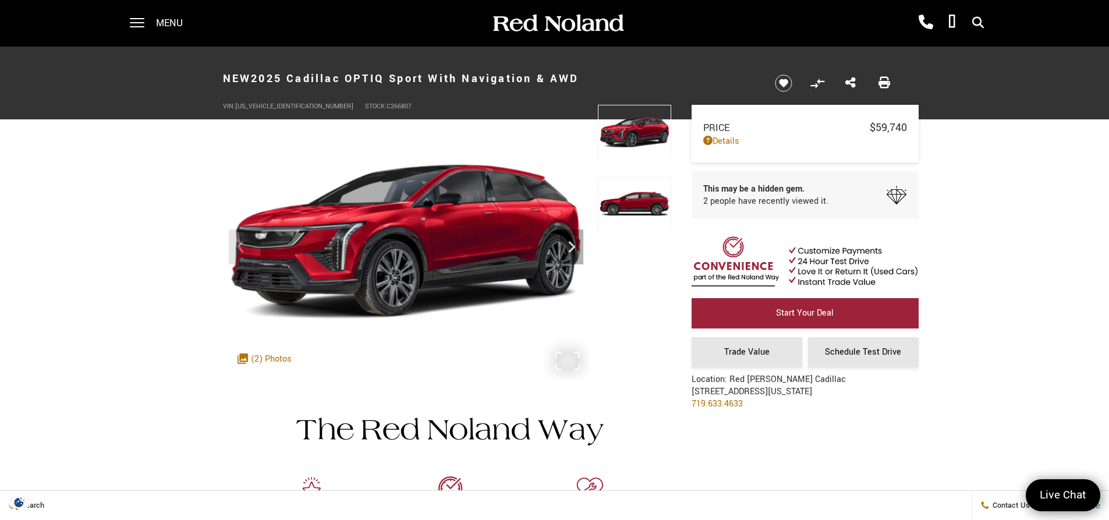
click at [477, 233] on img at bounding box center [406, 242] width 366 height 275
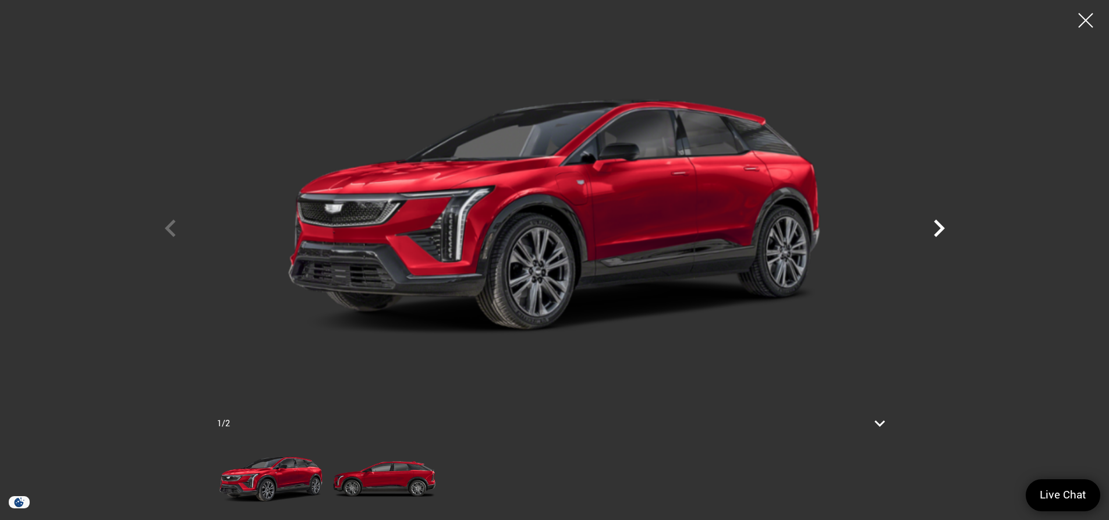
click at [942, 226] on icon "Next" at bounding box center [938, 227] width 11 height 17
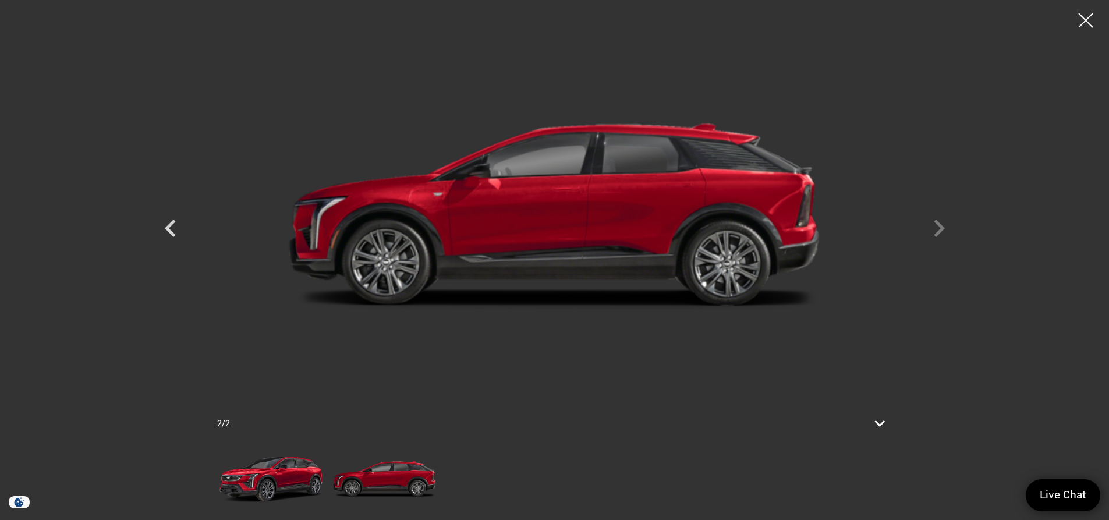
click at [942, 226] on div at bounding box center [554, 218] width 815 height 418
click at [1075, 23] on div at bounding box center [1085, 20] width 31 height 31
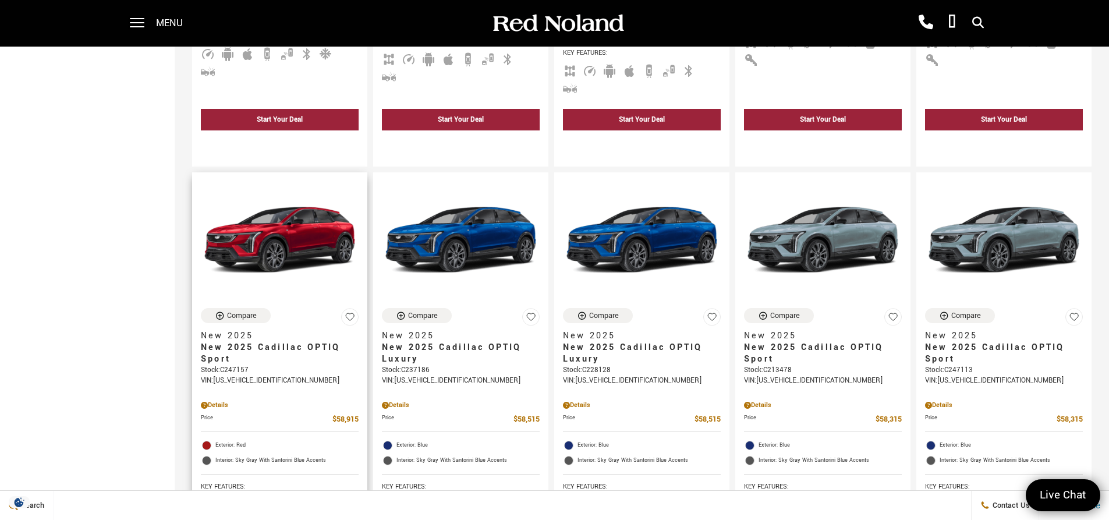
scroll to position [1397, 0]
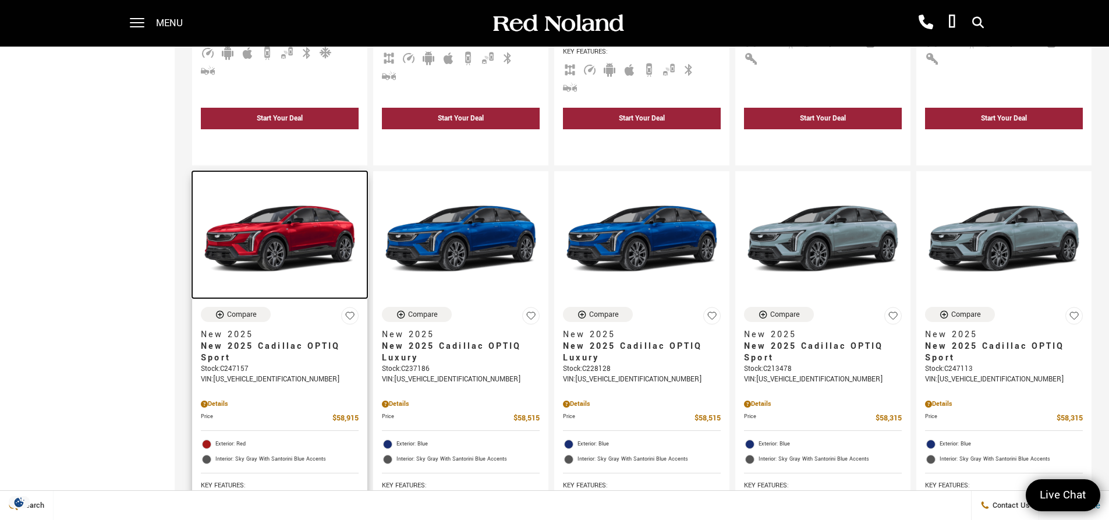
click at [316, 180] on img at bounding box center [280, 239] width 158 height 118
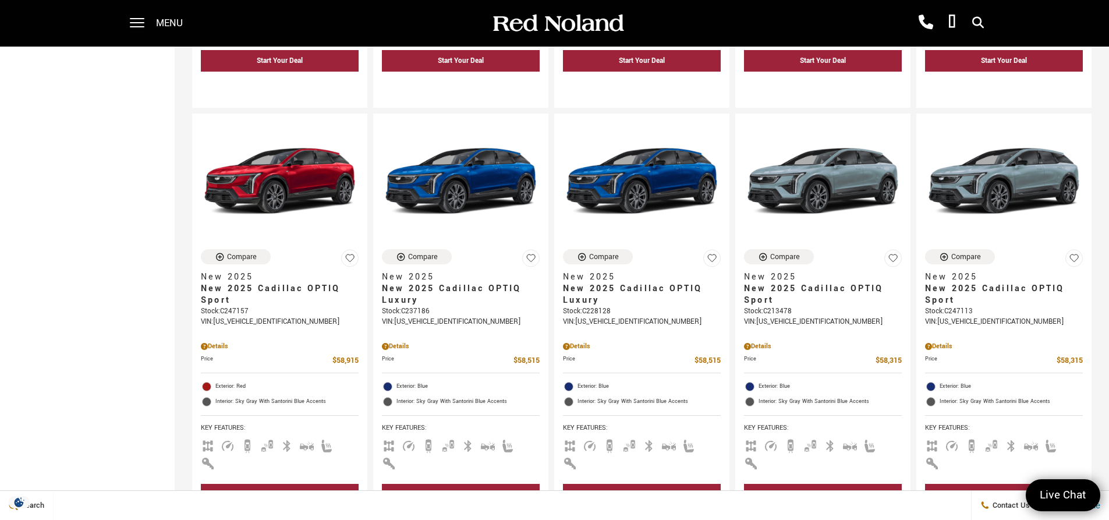
scroll to position [1629, 0]
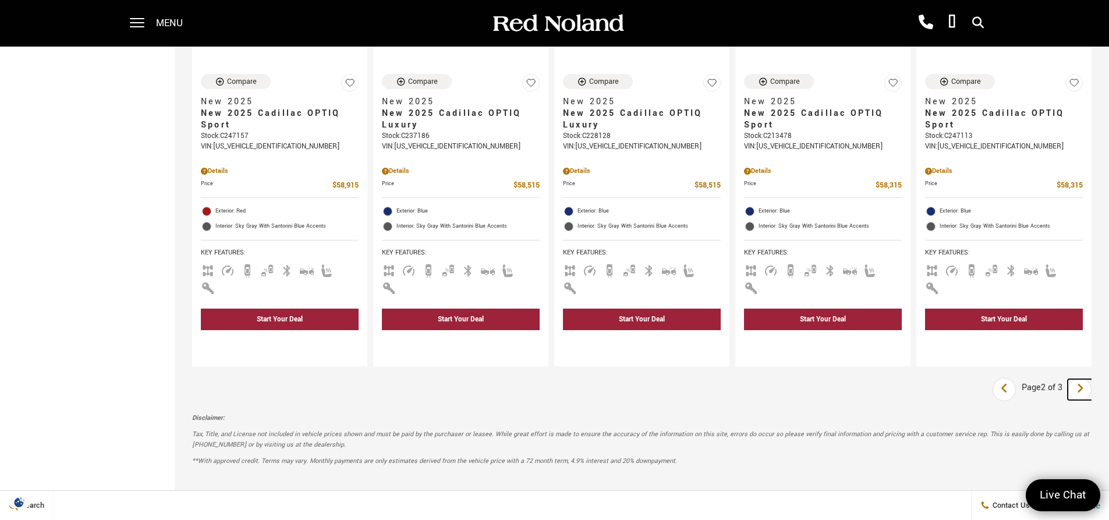
click at [1084, 379] on icon "next page" at bounding box center [1080, 388] width 8 height 19
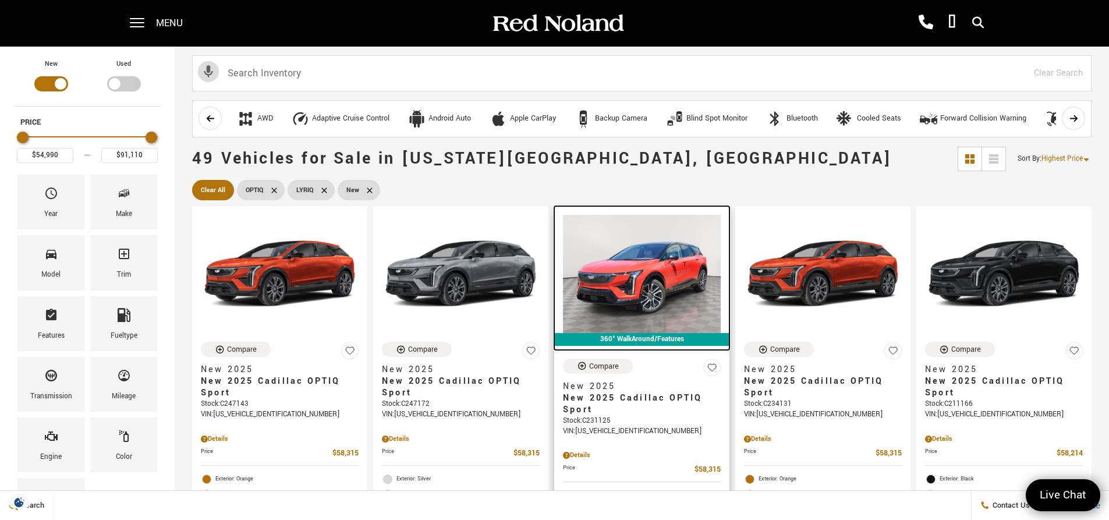
click at [660, 293] on img at bounding box center [642, 274] width 158 height 118
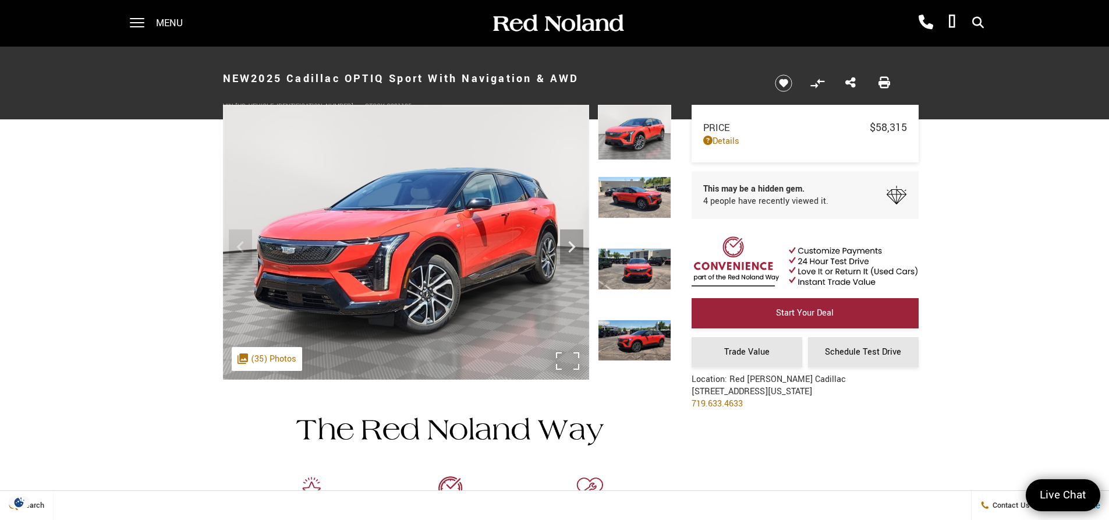
click at [440, 232] on img at bounding box center [406, 242] width 366 height 275
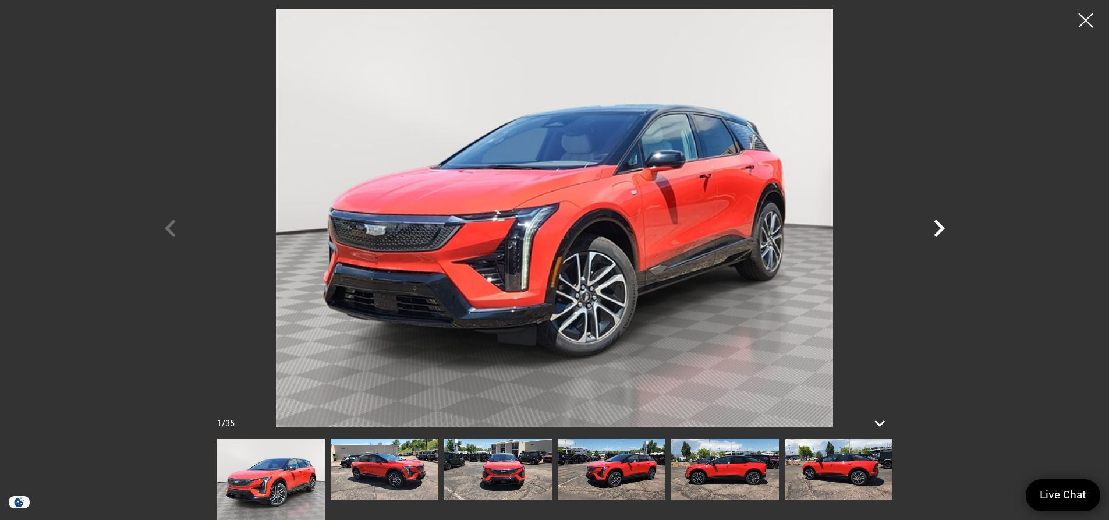
click at [937, 233] on icon "Next" at bounding box center [938, 227] width 11 height 17
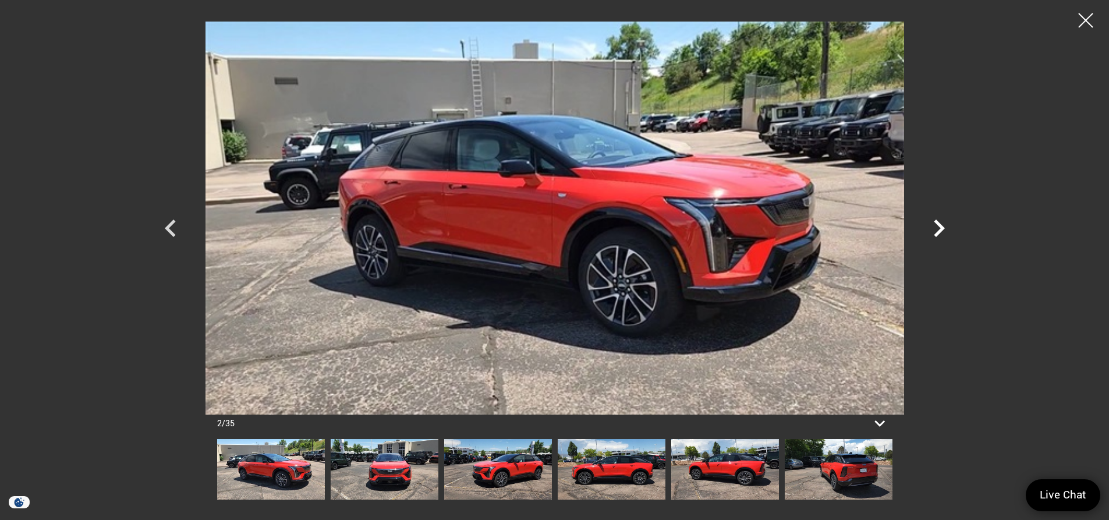
click at [937, 233] on icon "Next" at bounding box center [938, 227] width 11 height 17
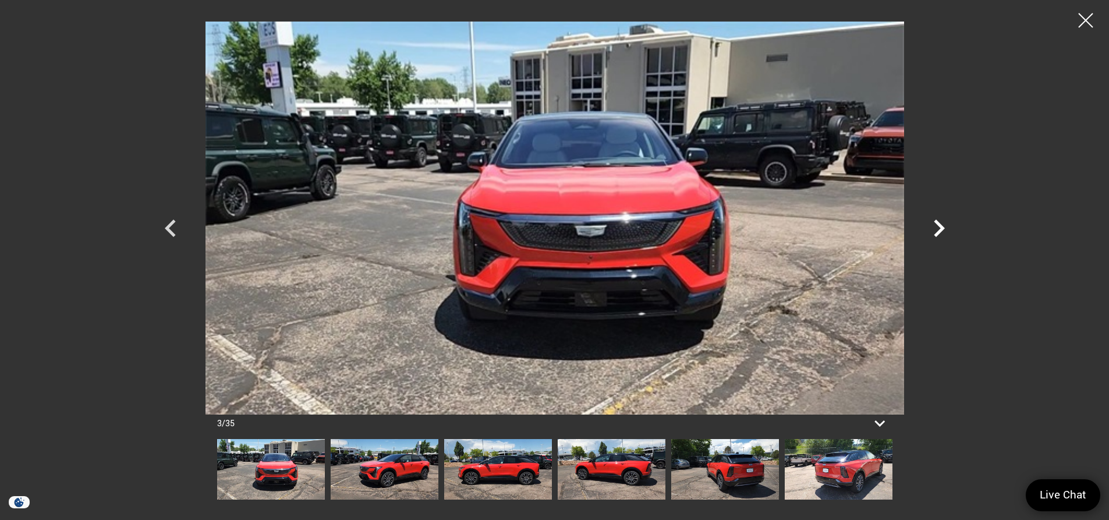
click at [937, 233] on icon "Next" at bounding box center [938, 227] width 11 height 17
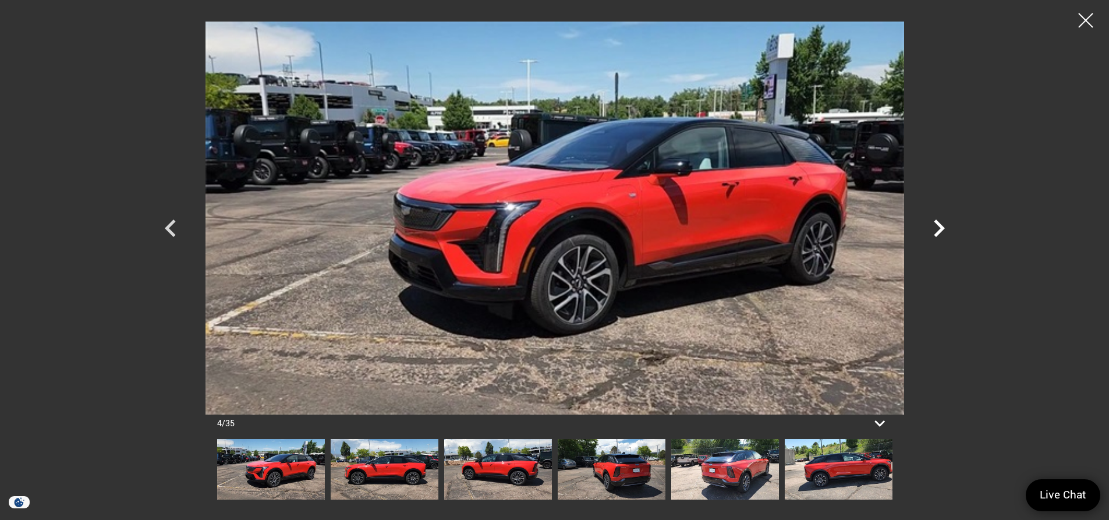
click at [937, 233] on icon "Next" at bounding box center [938, 227] width 11 height 17
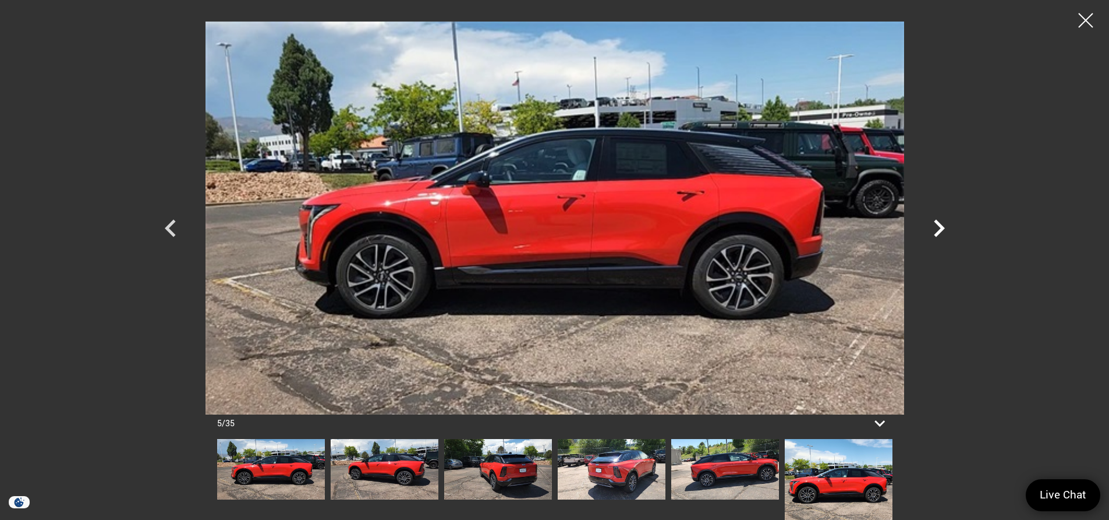
click at [937, 233] on icon "Next" at bounding box center [938, 227] width 11 height 17
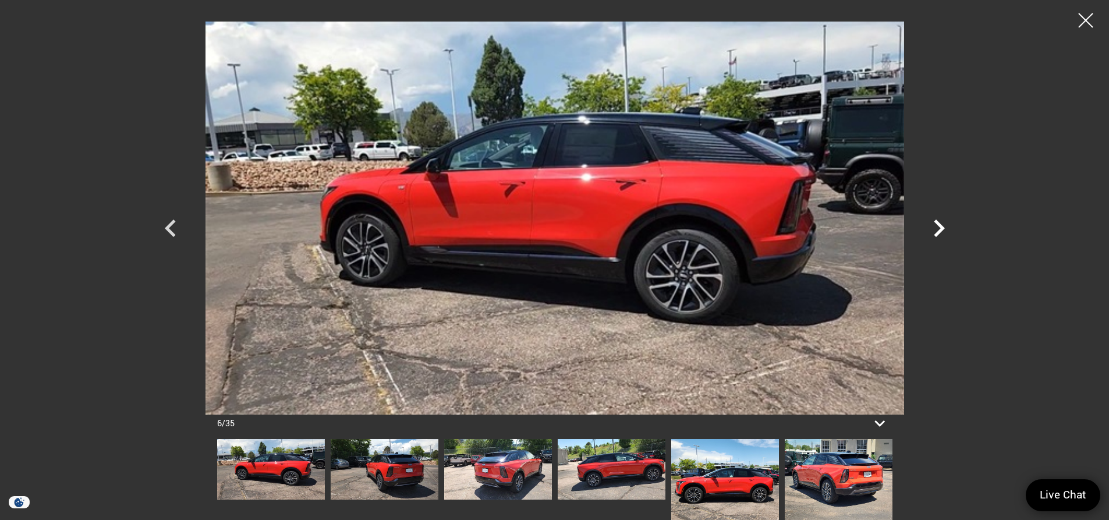
click at [937, 233] on icon "Next" at bounding box center [938, 227] width 11 height 17
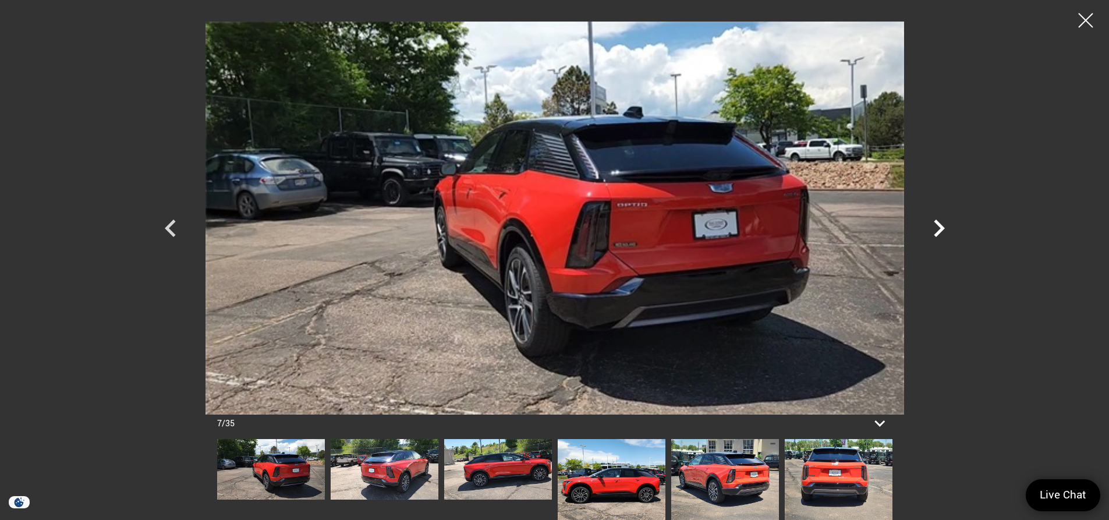
click at [937, 233] on icon "Next" at bounding box center [938, 227] width 11 height 17
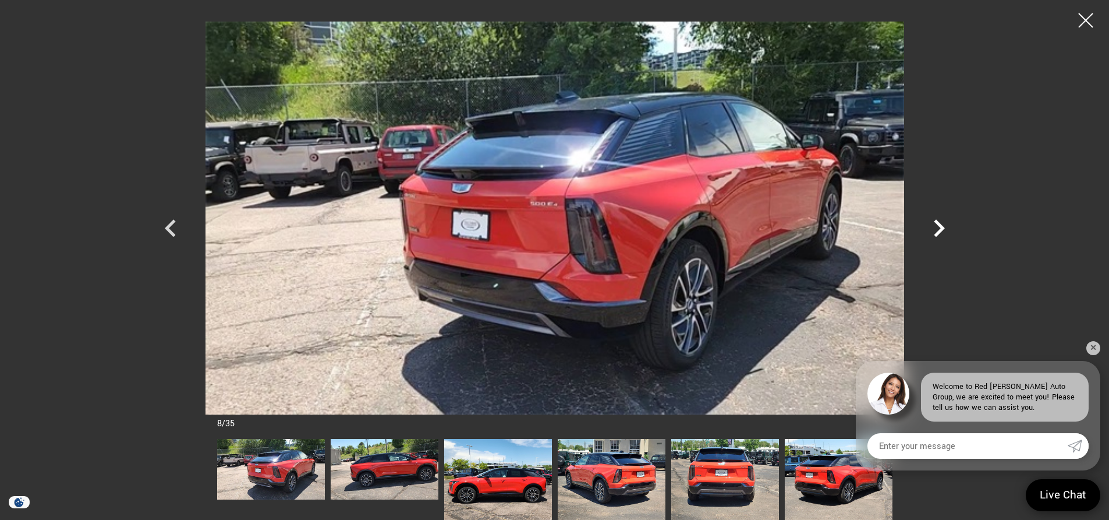
click at [937, 233] on icon "Next" at bounding box center [938, 227] width 11 height 17
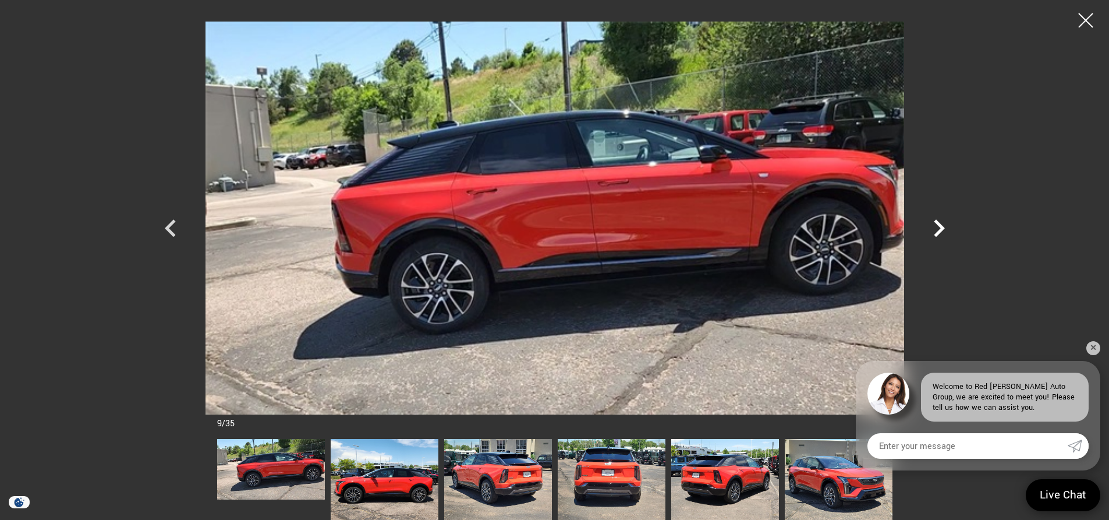
click at [937, 233] on icon "Next" at bounding box center [938, 227] width 11 height 17
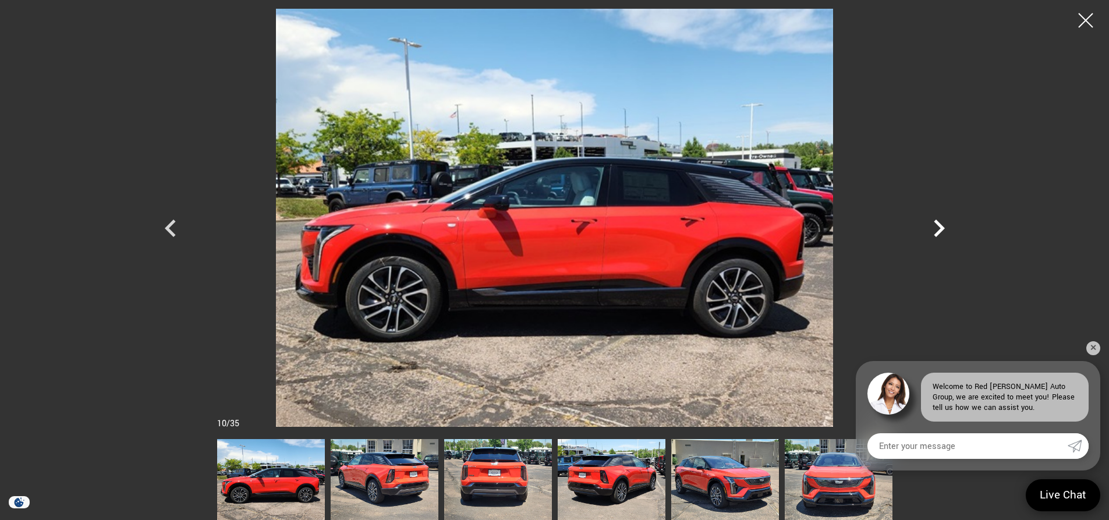
click at [937, 233] on icon "Next" at bounding box center [938, 227] width 11 height 17
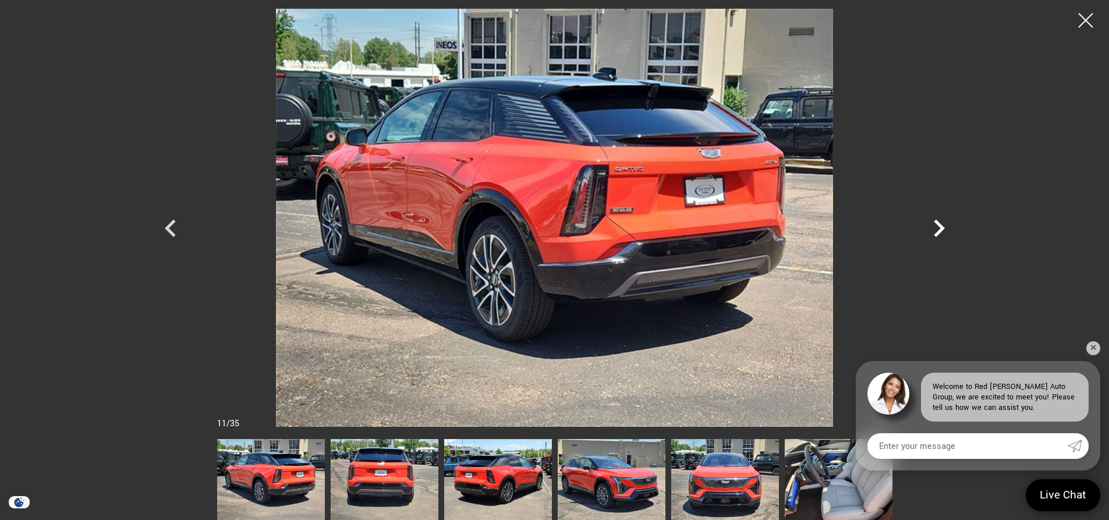
click at [937, 233] on icon "Next" at bounding box center [938, 227] width 11 height 17
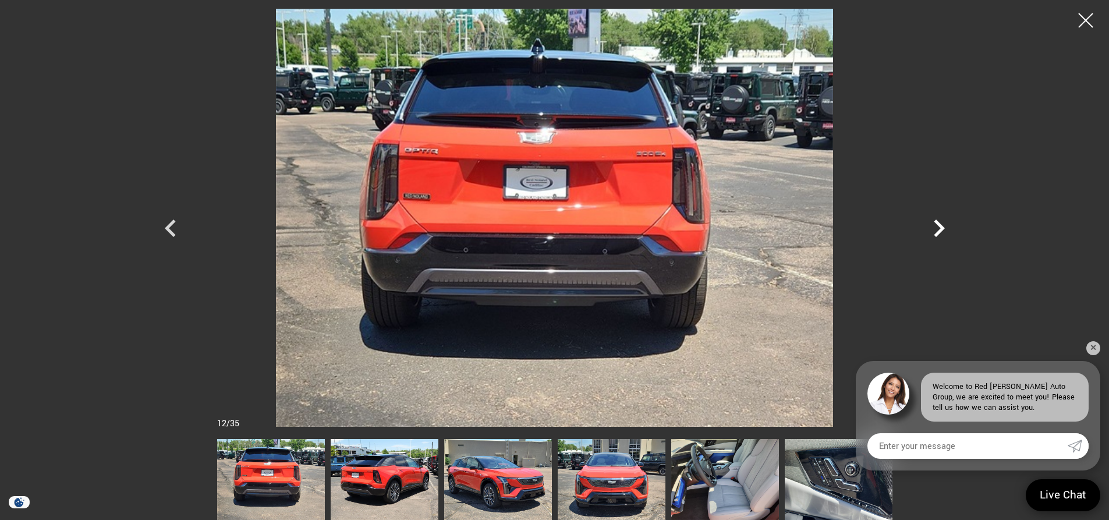
click at [937, 233] on icon "Next" at bounding box center [938, 227] width 11 height 17
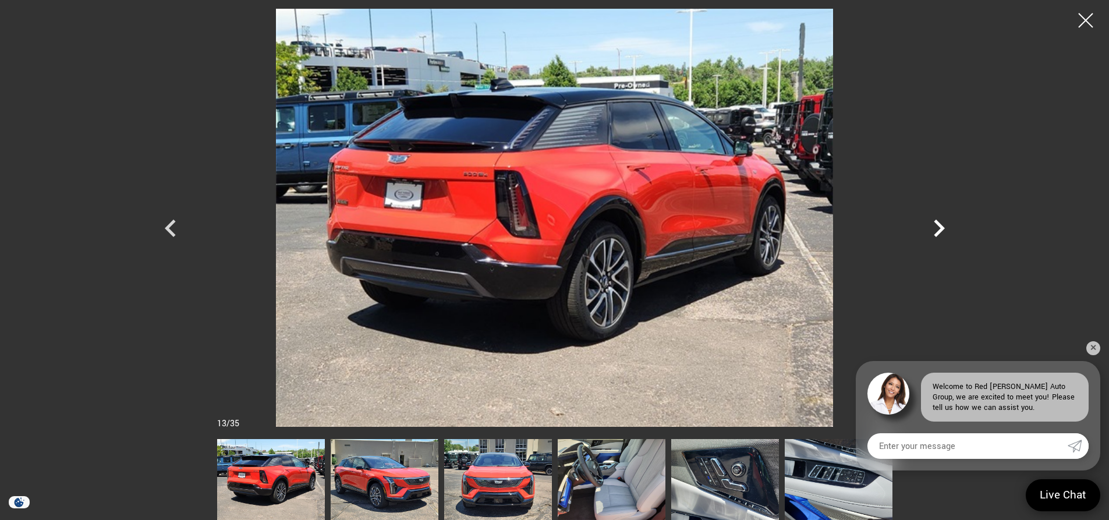
click at [937, 233] on icon "Next" at bounding box center [938, 227] width 11 height 17
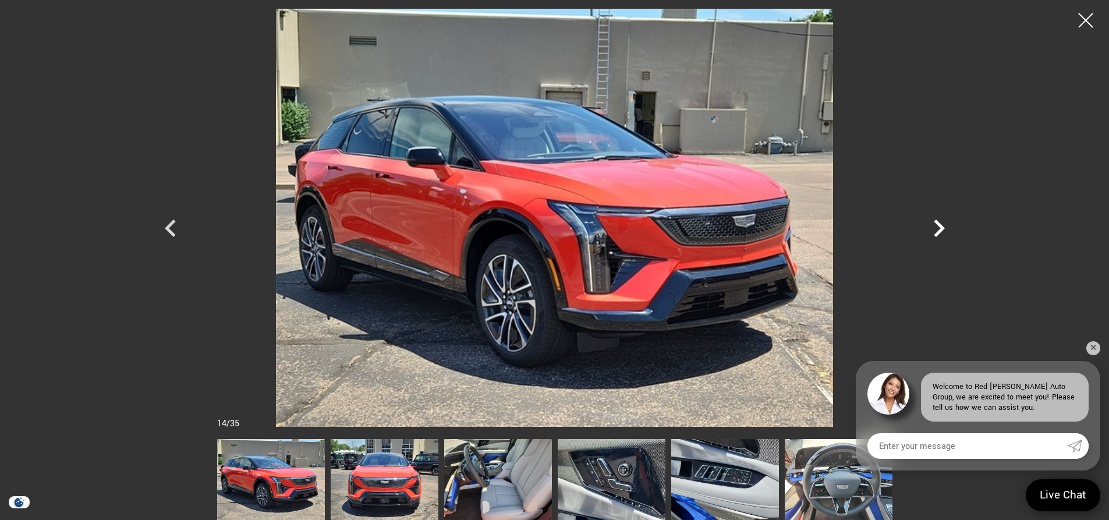
click at [937, 233] on icon "Next" at bounding box center [938, 227] width 11 height 17
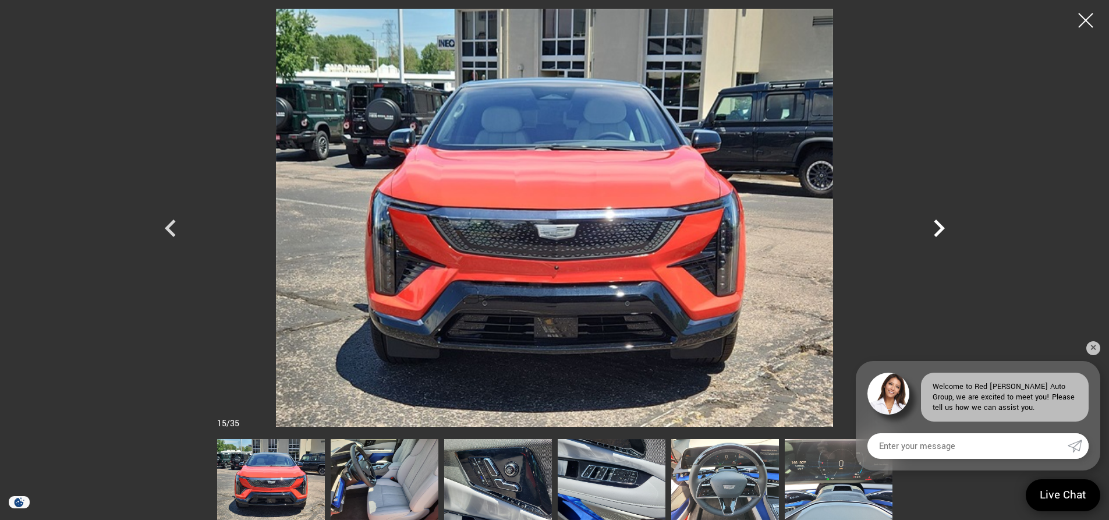
click at [937, 233] on icon "Next" at bounding box center [938, 227] width 11 height 17
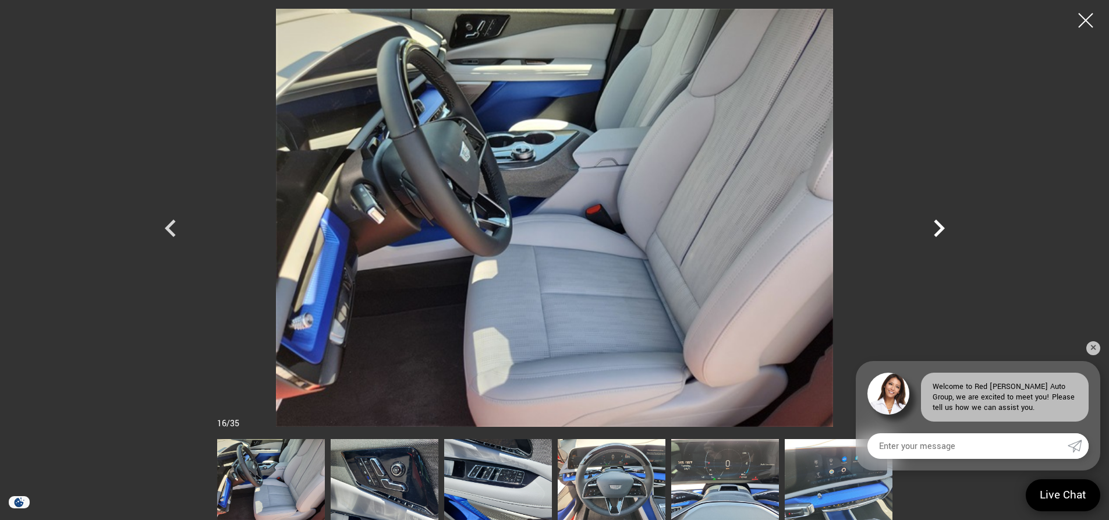
click at [937, 233] on icon "Next" at bounding box center [938, 227] width 11 height 17
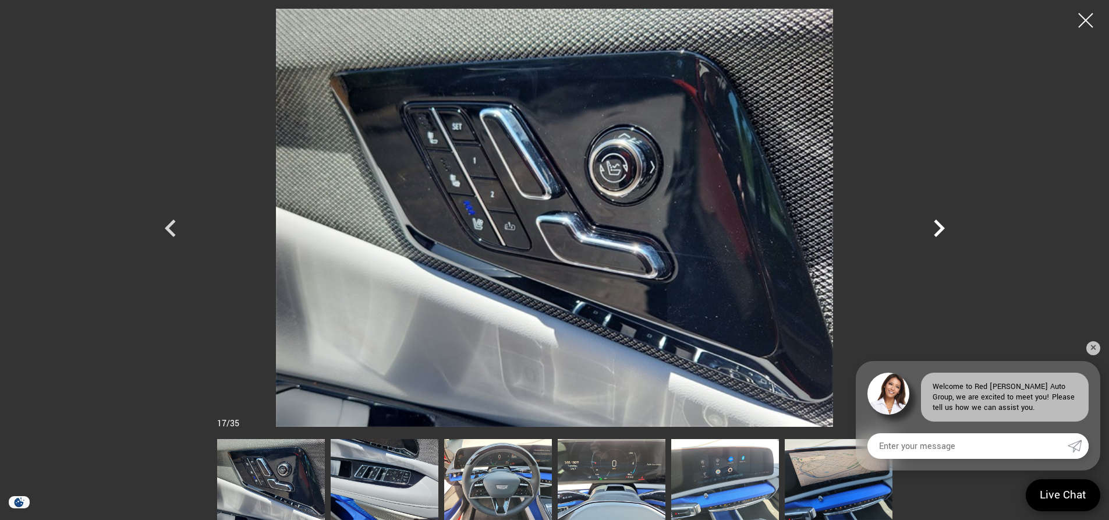
click at [937, 233] on icon "Next" at bounding box center [938, 227] width 11 height 17
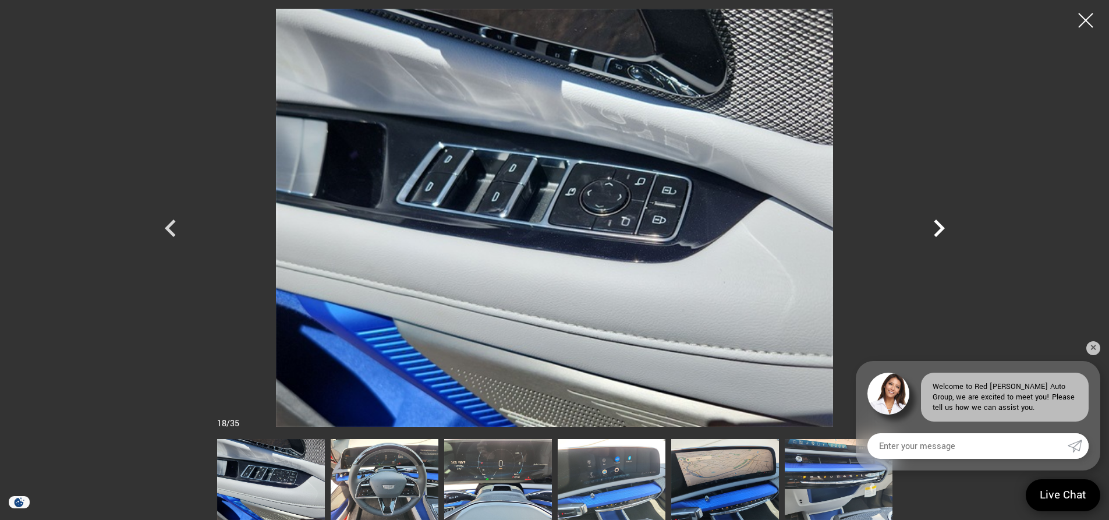
click at [937, 233] on icon "Next" at bounding box center [938, 227] width 11 height 17
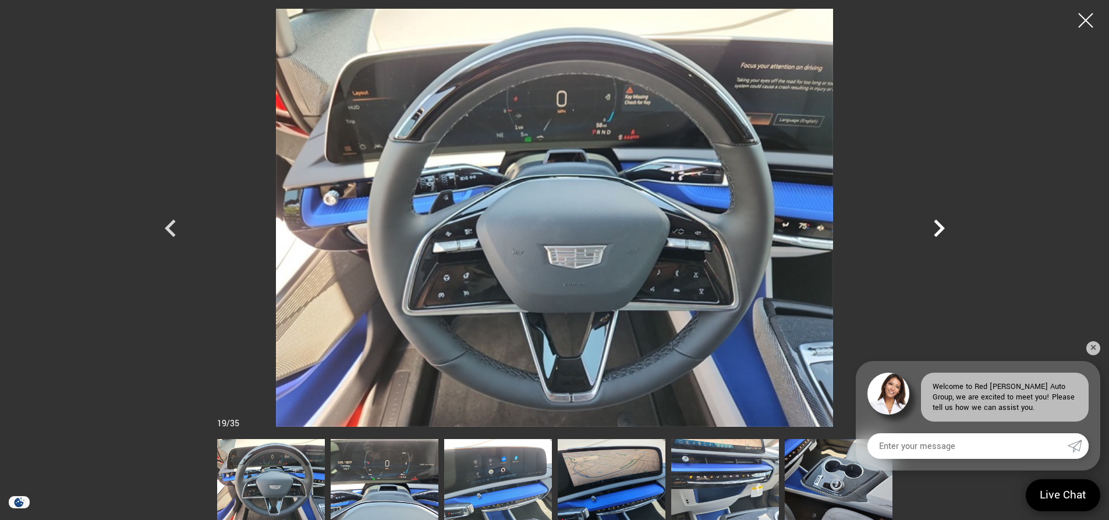
click at [937, 233] on icon "Next" at bounding box center [938, 227] width 11 height 17
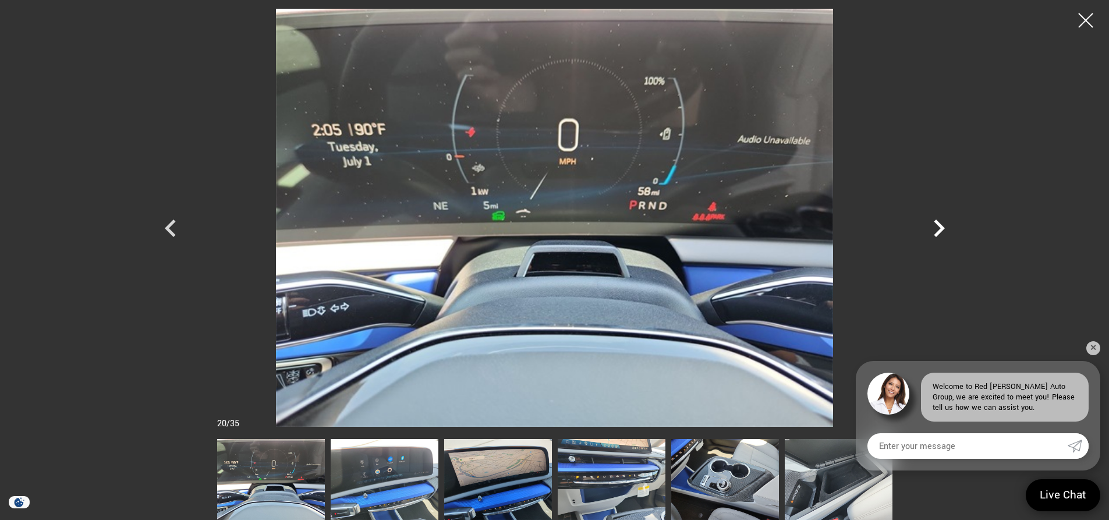
click at [937, 233] on icon "Next" at bounding box center [938, 227] width 11 height 17
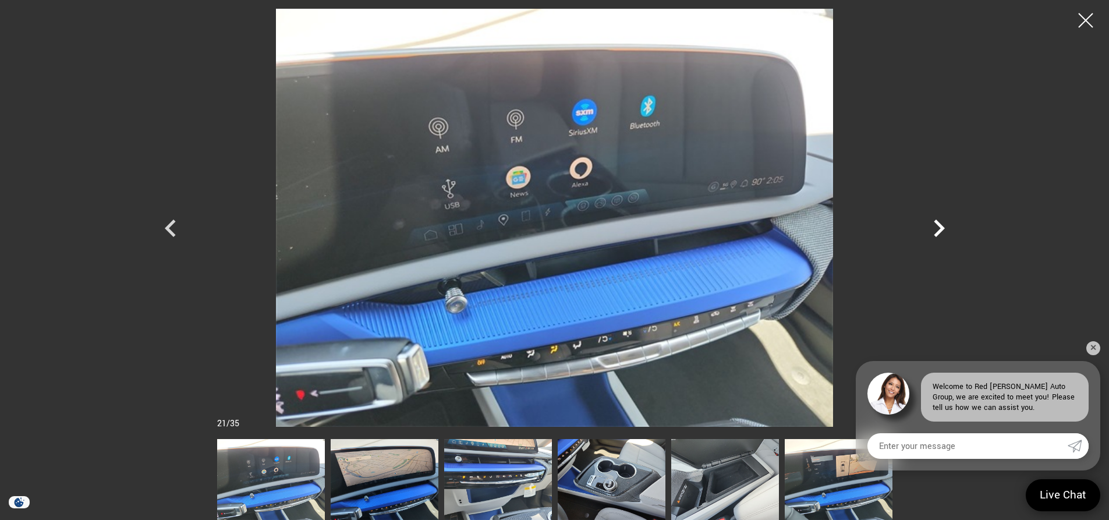
click at [937, 233] on icon "Next" at bounding box center [938, 227] width 11 height 17
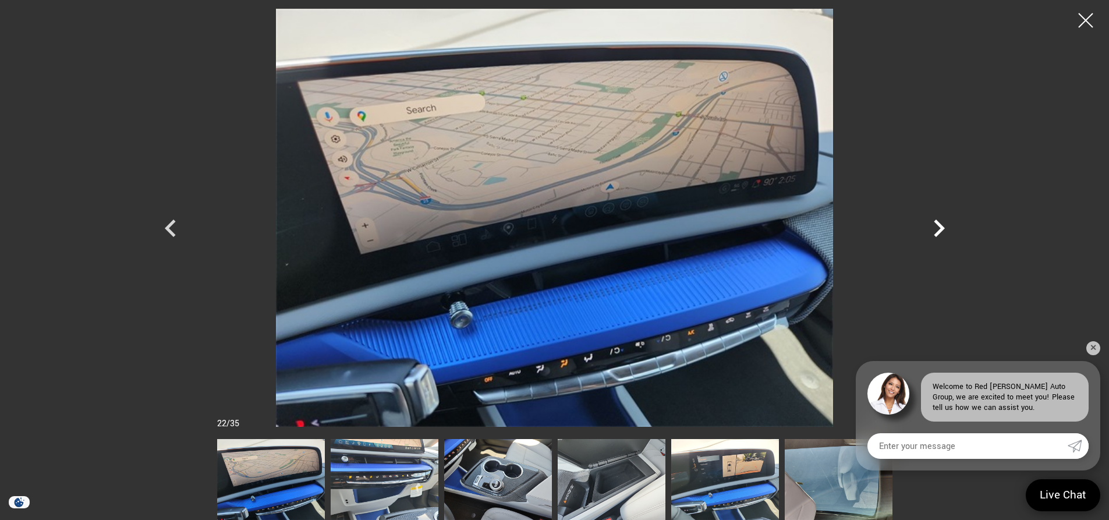
click at [937, 233] on icon "Next" at bounding box center [938, 227] width 11 height 17
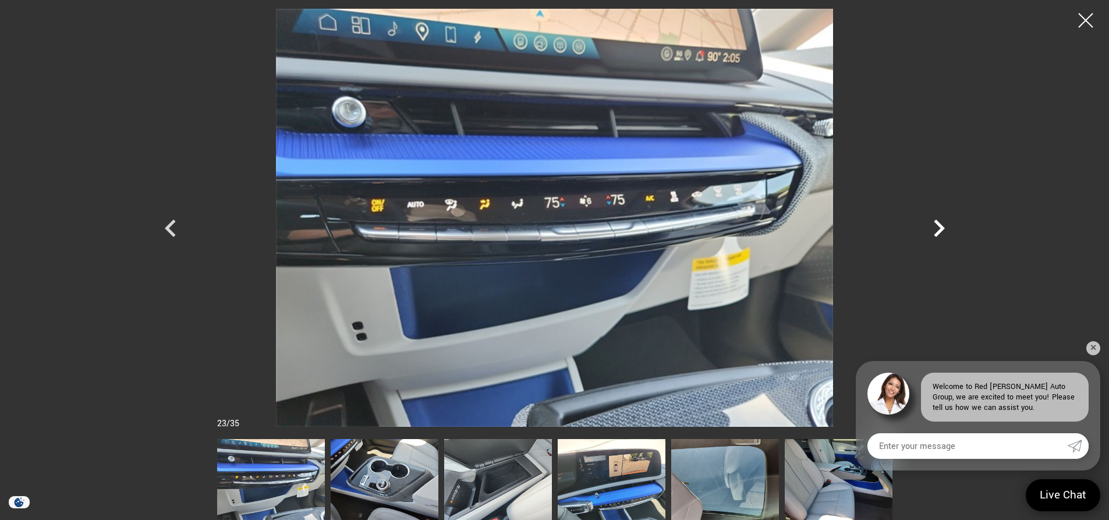
click at [937, 233] on icon "Next" at bounding box center [938, 227] width 11 height 17
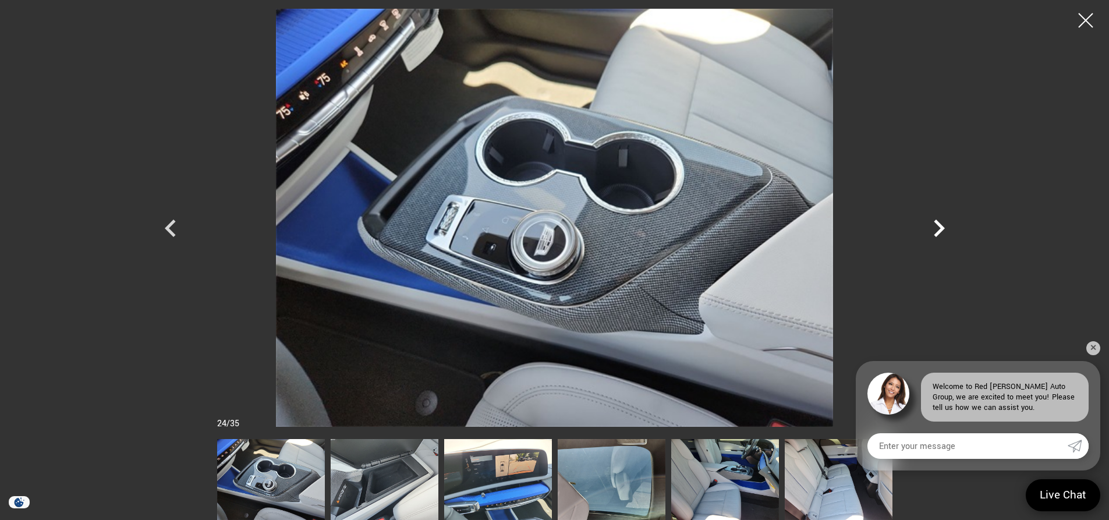
click at [937, 233] on icon "Next" at bounding box center [938, 227] width 11 height 17
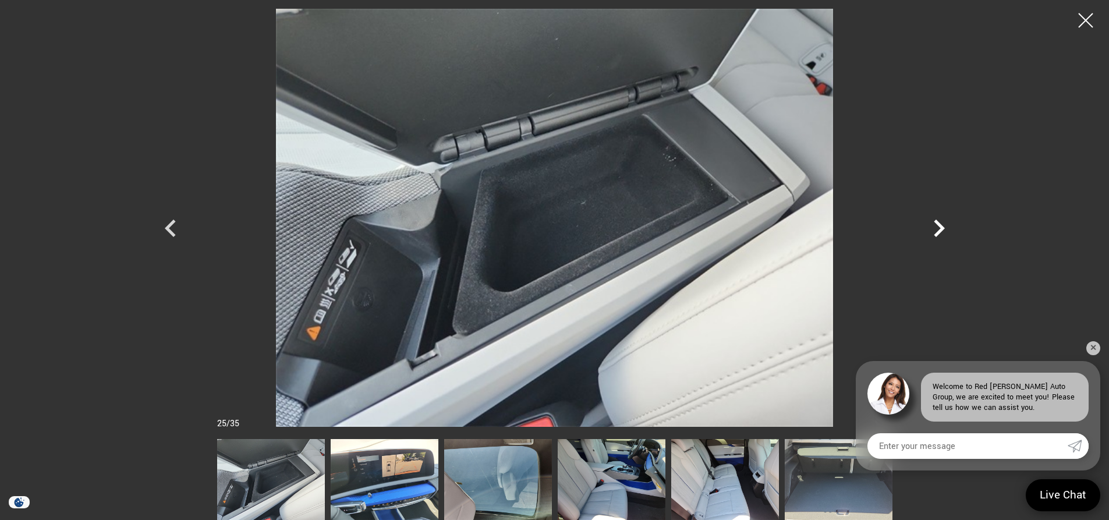
click at [937, 233] on icon "Next" at bounding box center [938, 227] width 11 height 17
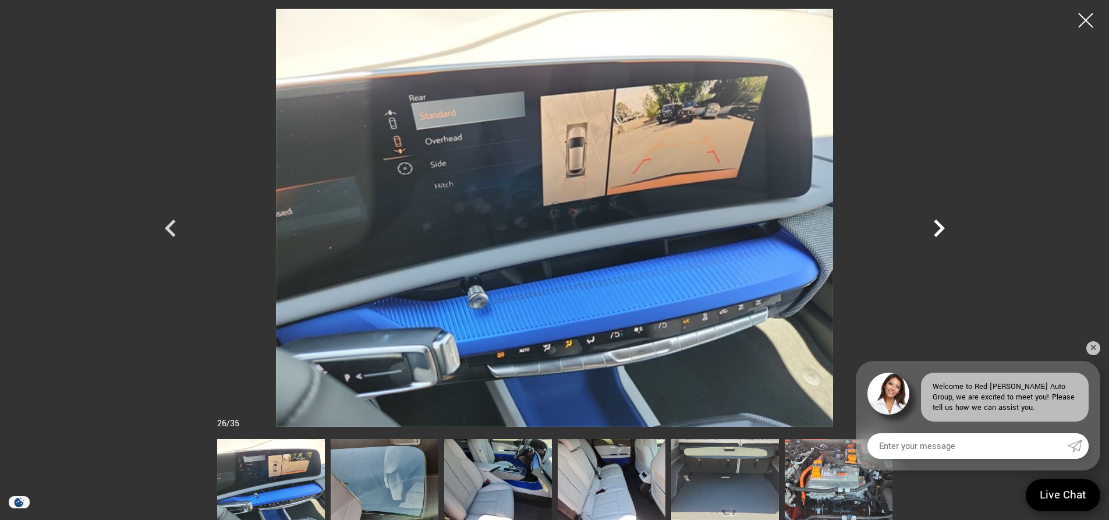
click at [937, 233] on icon "Next" at bounding box center [938, 227] width 11 height 17
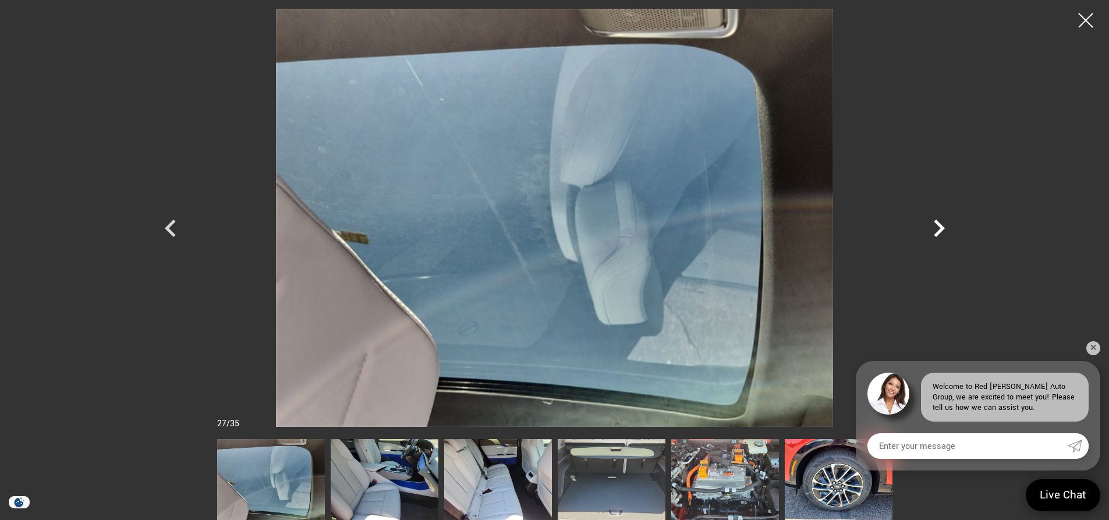
click at [940, 227] on icon "Next" at bounding box center [938, 227] width 11 height 17
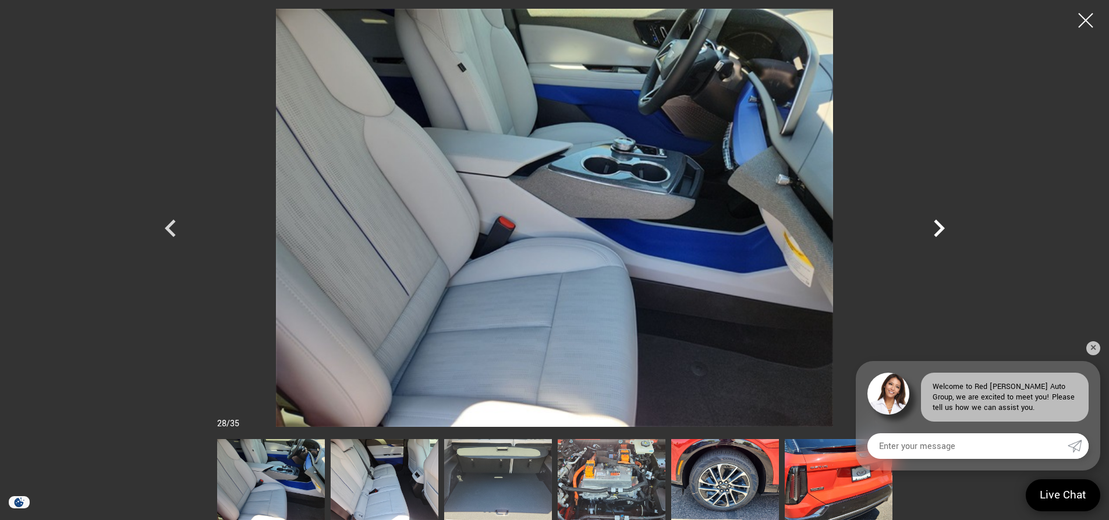
click at [940, 227] on icon "Next" at bounding box center [938, 227] width 11 height 17
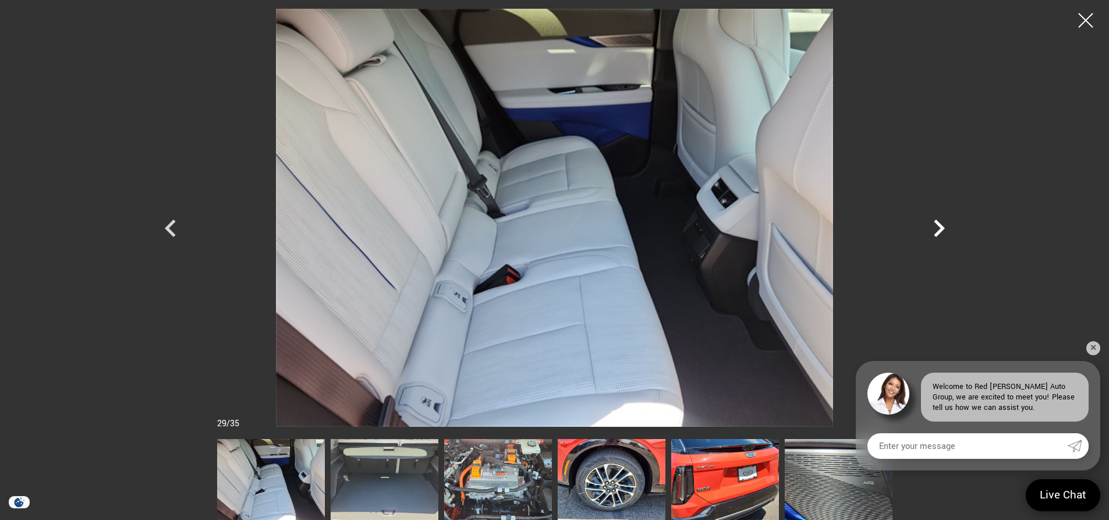
click at [940, 227] on icon "Next" at bounding box center [938, 227] width 11 height 17
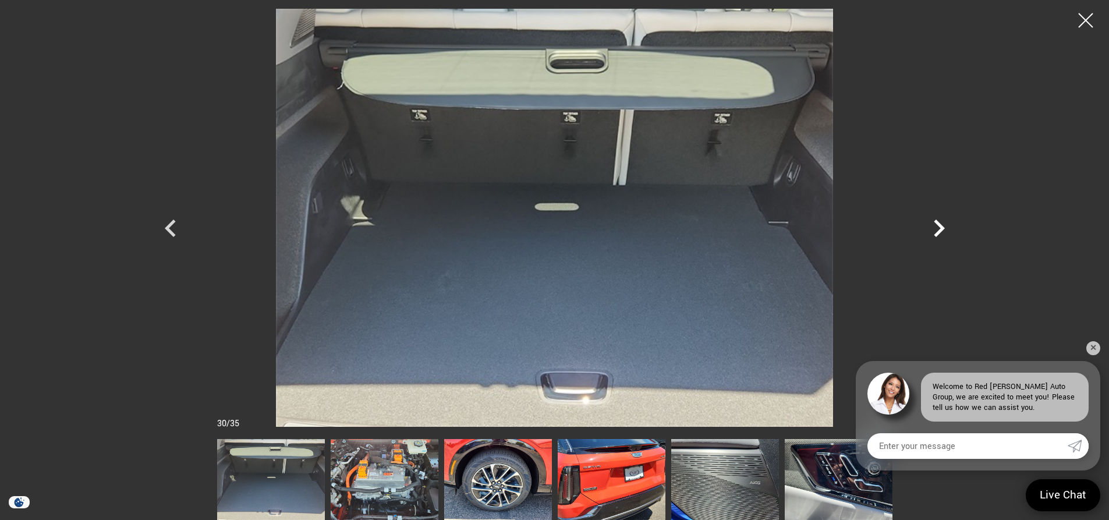
click at [940, 227] on icon "Next" at bounding box center [938, 227] width 11 height 17
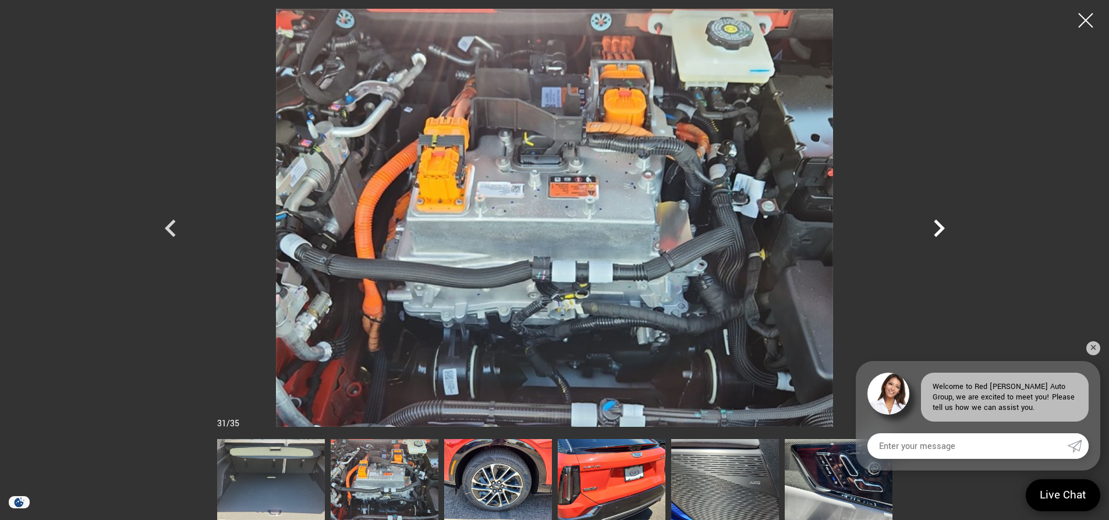
click at [940, 227] on icon "Next" at bounding box center [938, 227] width 11 height 17
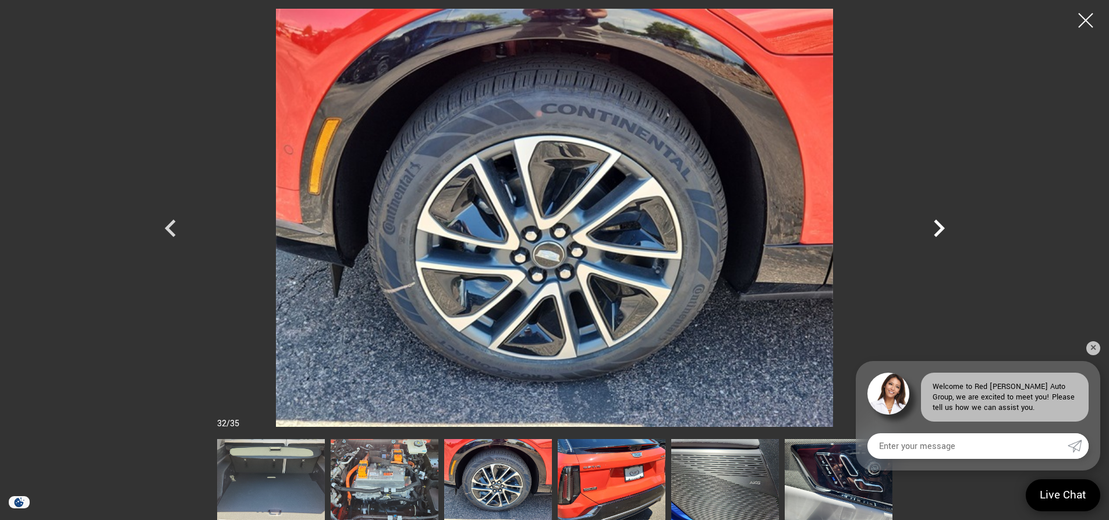
click at [940, 227] on icon "Next" at bounding box center [938, 227] width 11 height 17
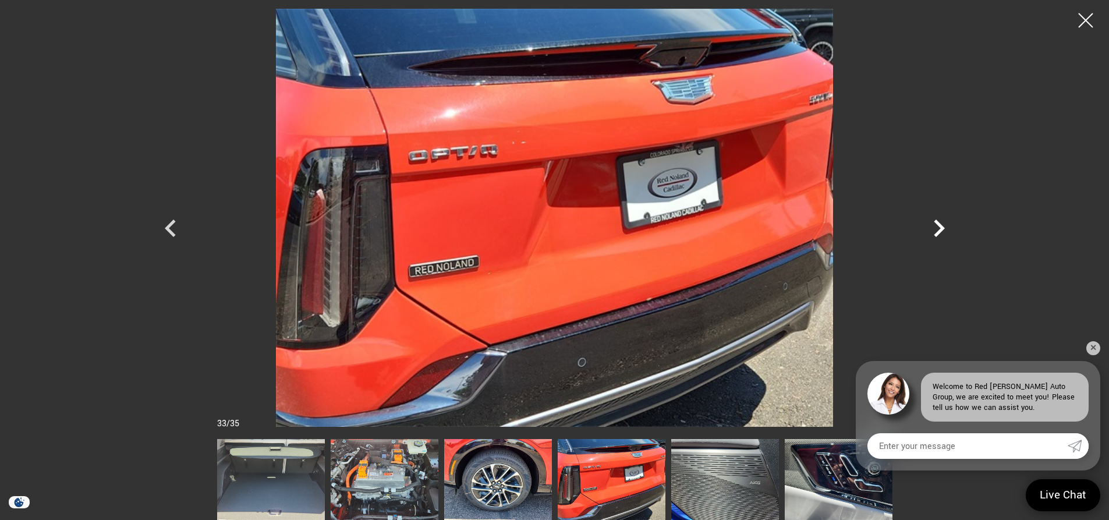
click at [940, 227] on icon "Next" at bounding box center [938, 227] width 11 height 17
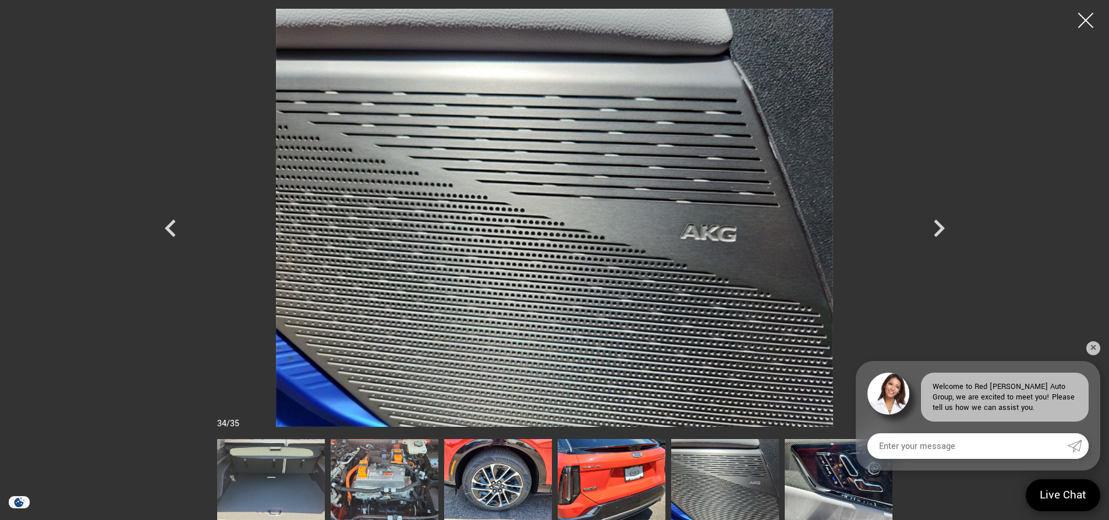
click at [1082, 17] on div at bounding box center [1085, 20] width 31 height 31
